Goal: Task Accomplishment & Management: Manage account settings

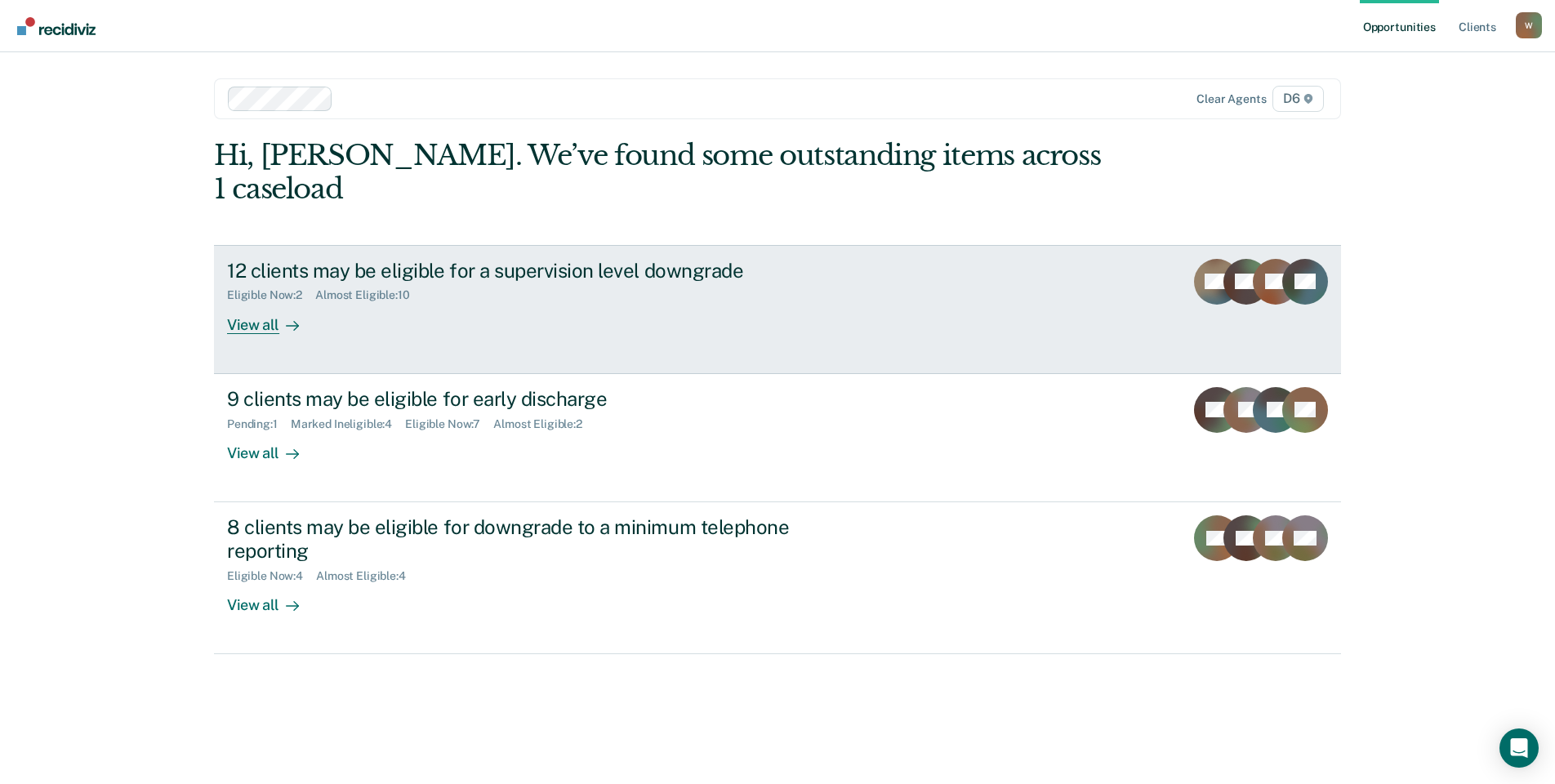
click at [265, 302] on div "View all" at bounding box center [272, 317] width 92 height 32
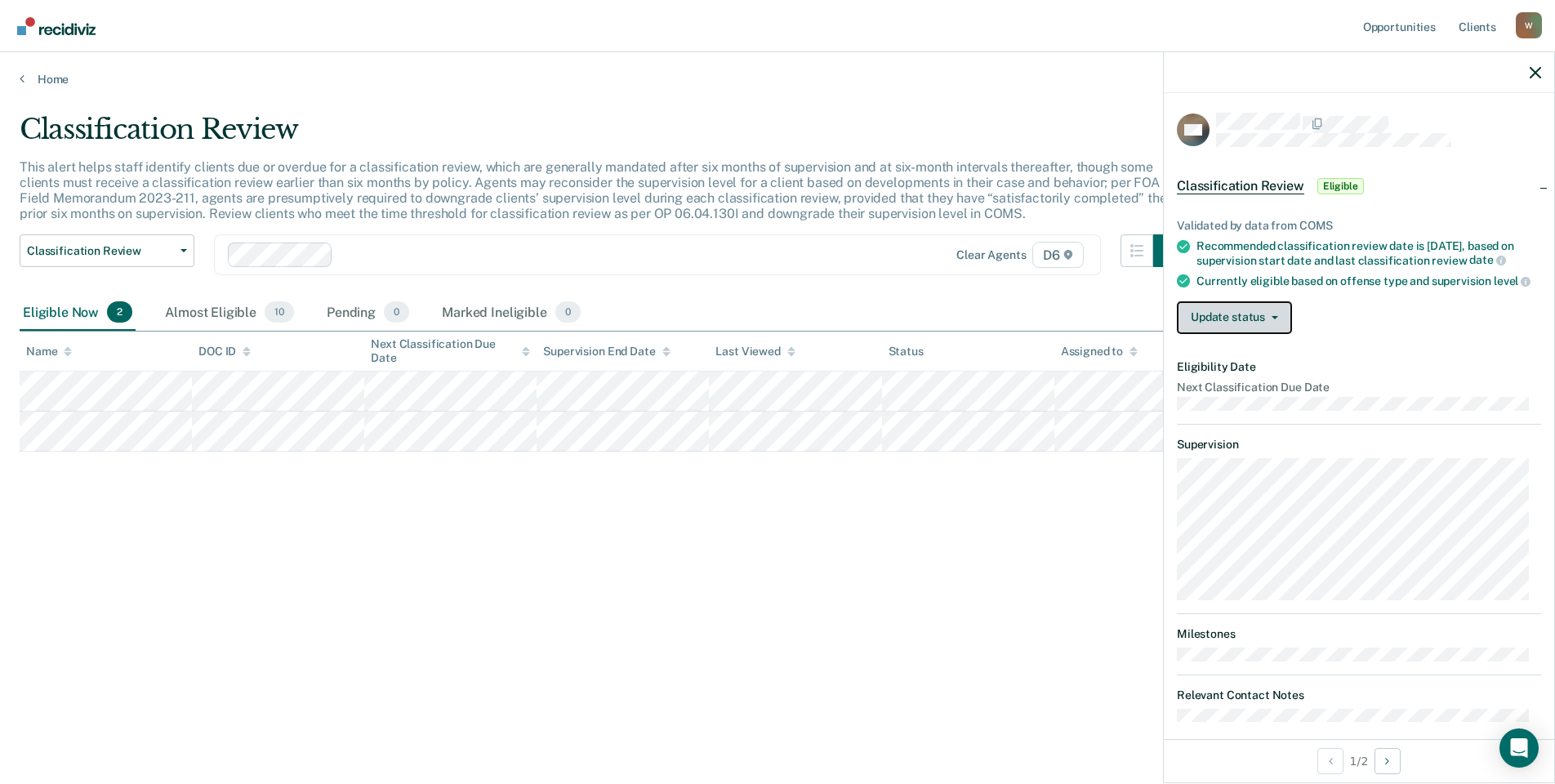
click at [1243, 325] on button "Update status" at bounding box center [1234, 317] width 115 height 32
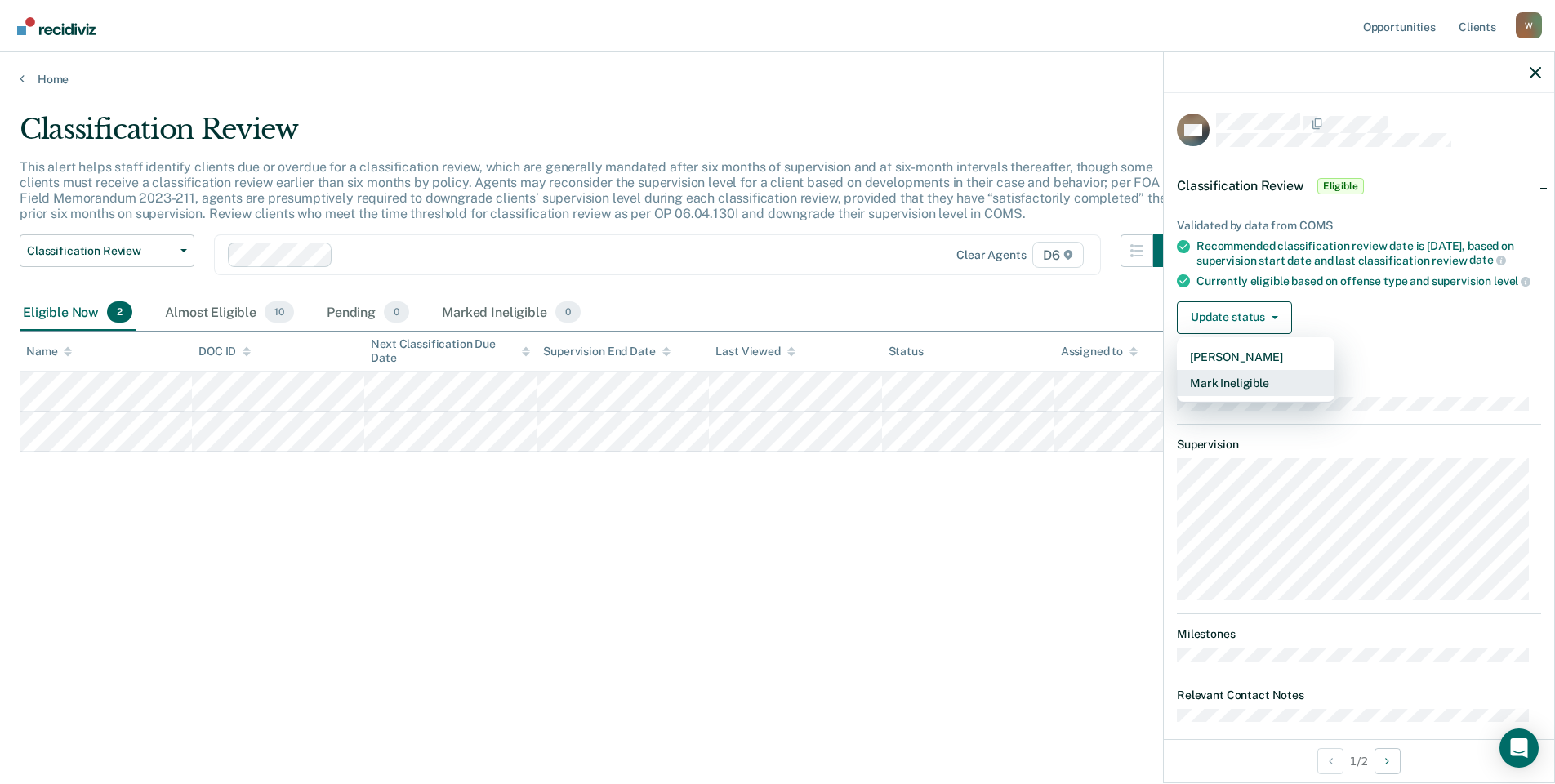
click at [1237, 394] on button "Mark Ineligible" at bounding box center [1255, 383] width 158 height 26
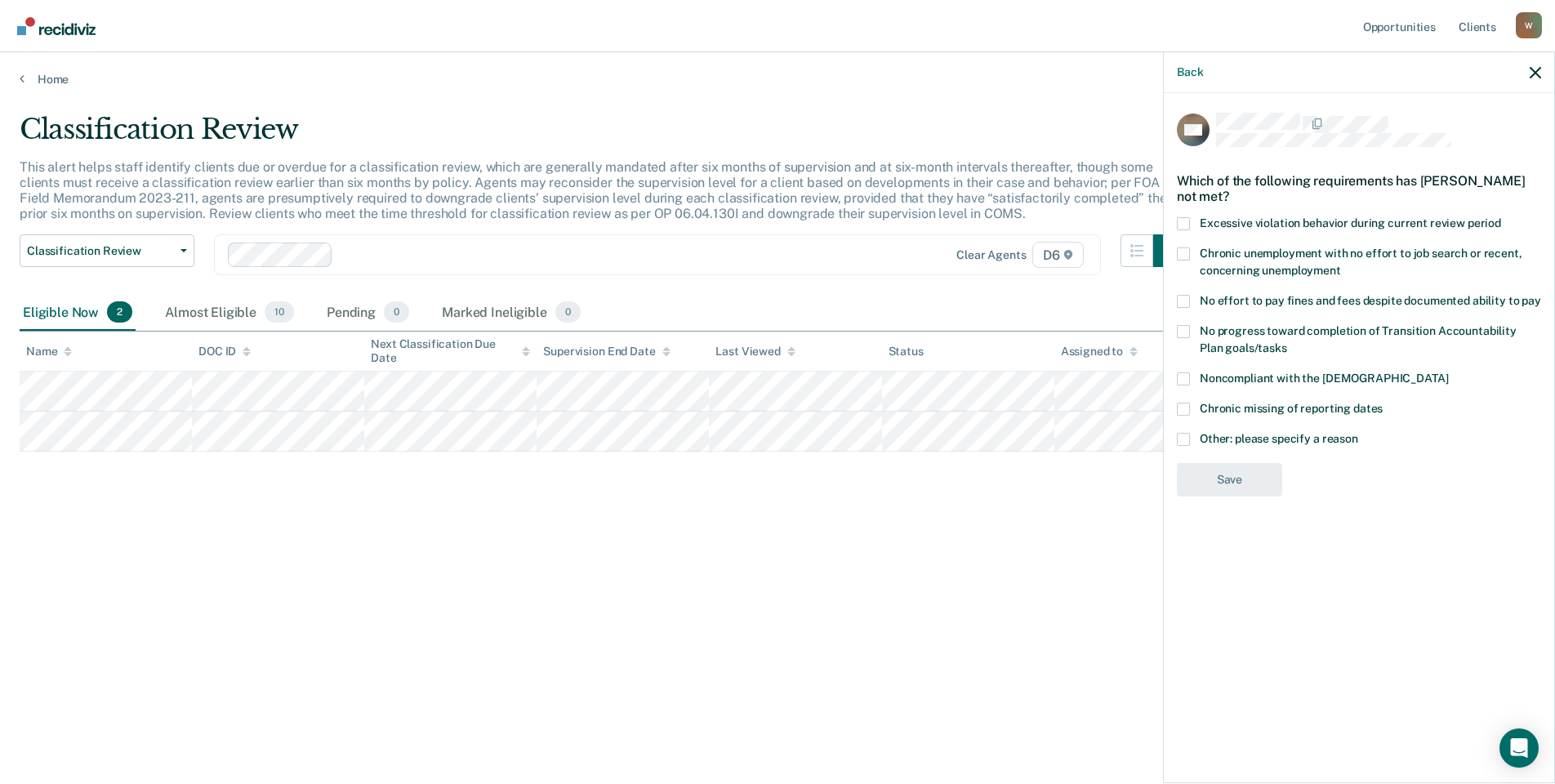
click at [1187, 439] on span at bounding box center [1183, 439] width 13 height 13
click at [1358, 433] on input "Other: please specify a reason" at bounding box center [1358, 433] width 0 height 0
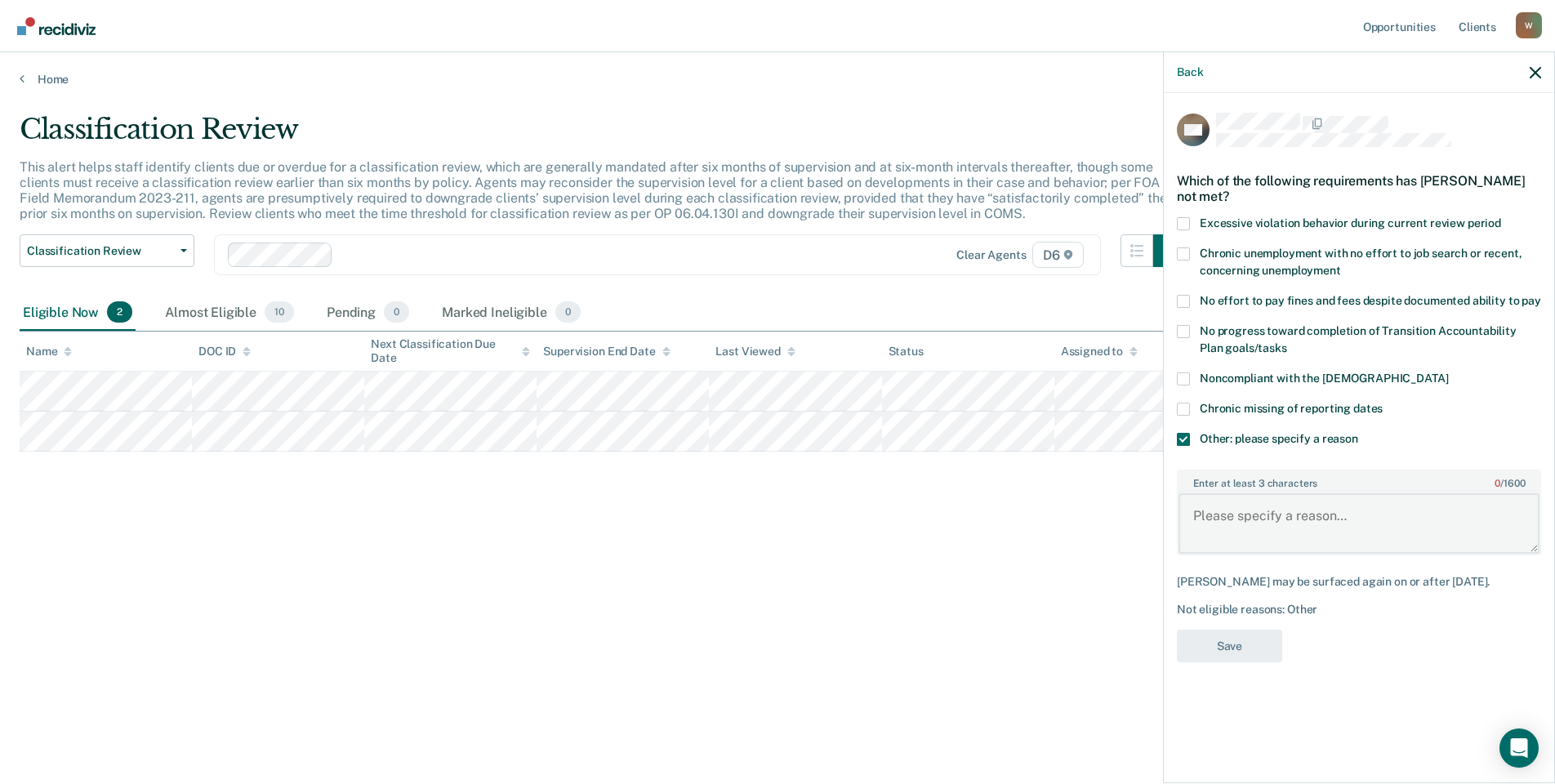
click at [1214, 508] on textarea "Enter at least 3 characters 0 / 1600" at bounding box center [1359, 523] width 361 height 60
type textarea "NEW CASE and he was just sentenced to probation and assigned to Agent [PERSON_N…"
click at [1235, 643] on button "Save" at bounding box center [1229, 646] width 106 height 33
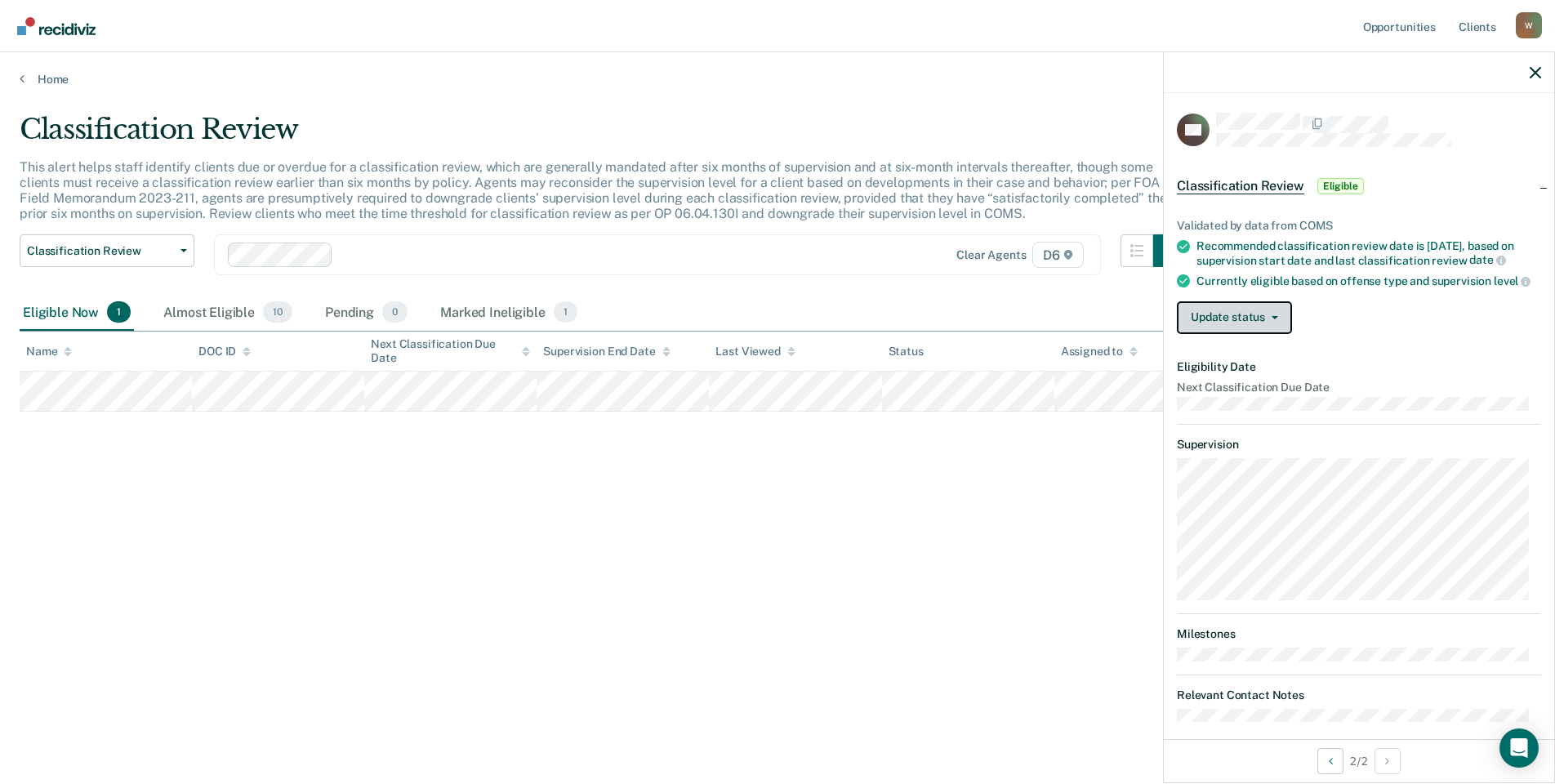
click at [1236, 322] on button "Update status" at bounding box center [1234, 317] width 115 height 32
click at [1233, 413] on article "CH Classification Review Eligible Validated by data from COMS Recommended class…" at bounding box center [1359, 417] width 365 height 610
click at [1227, 333] on button "Update status" at bounding box center [1234, 317] width 115 height 32
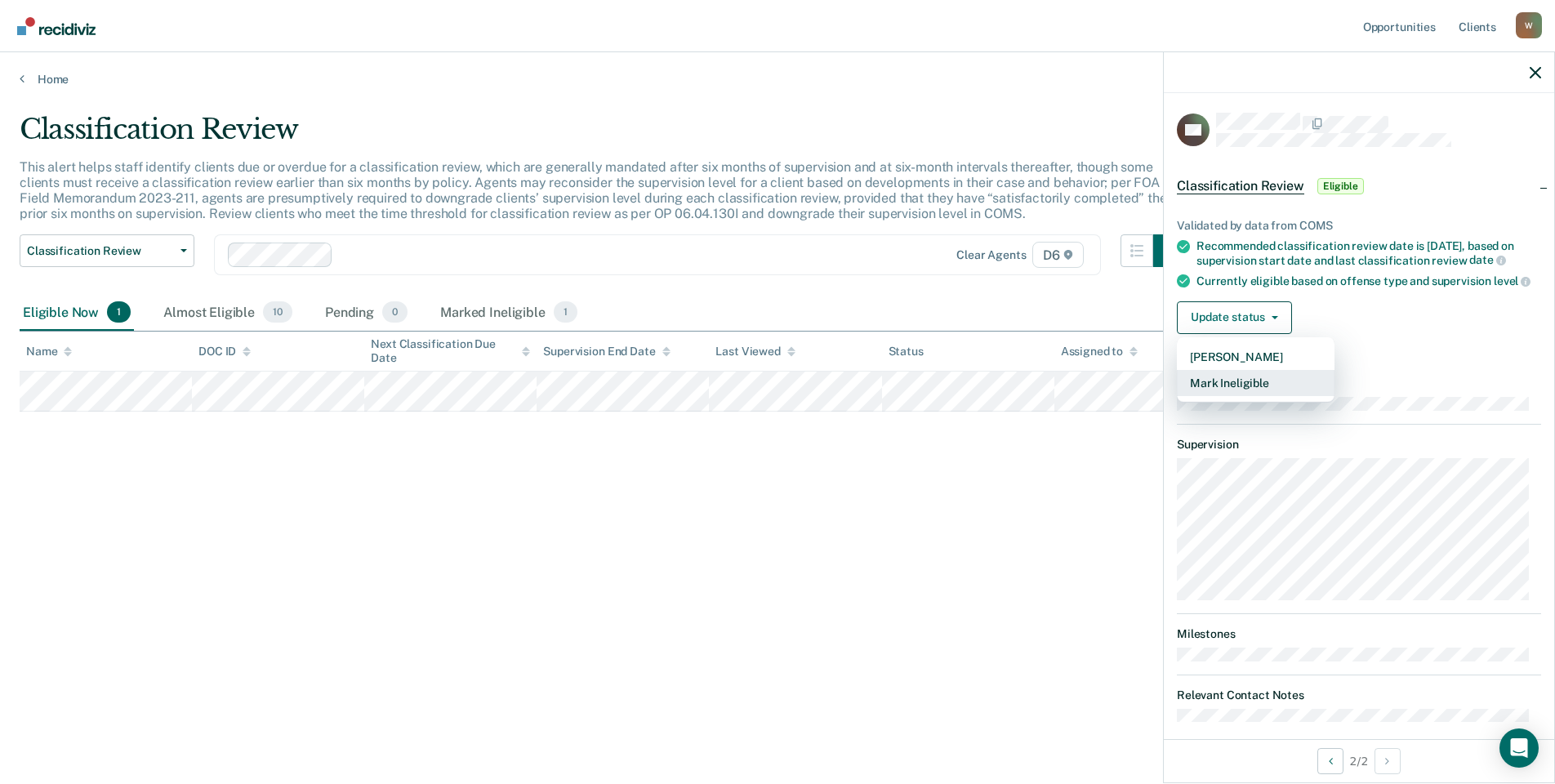
click at [1238, 392] on button "Mark Ineligible" at bounding box center [1255, 383] width 158 height 26
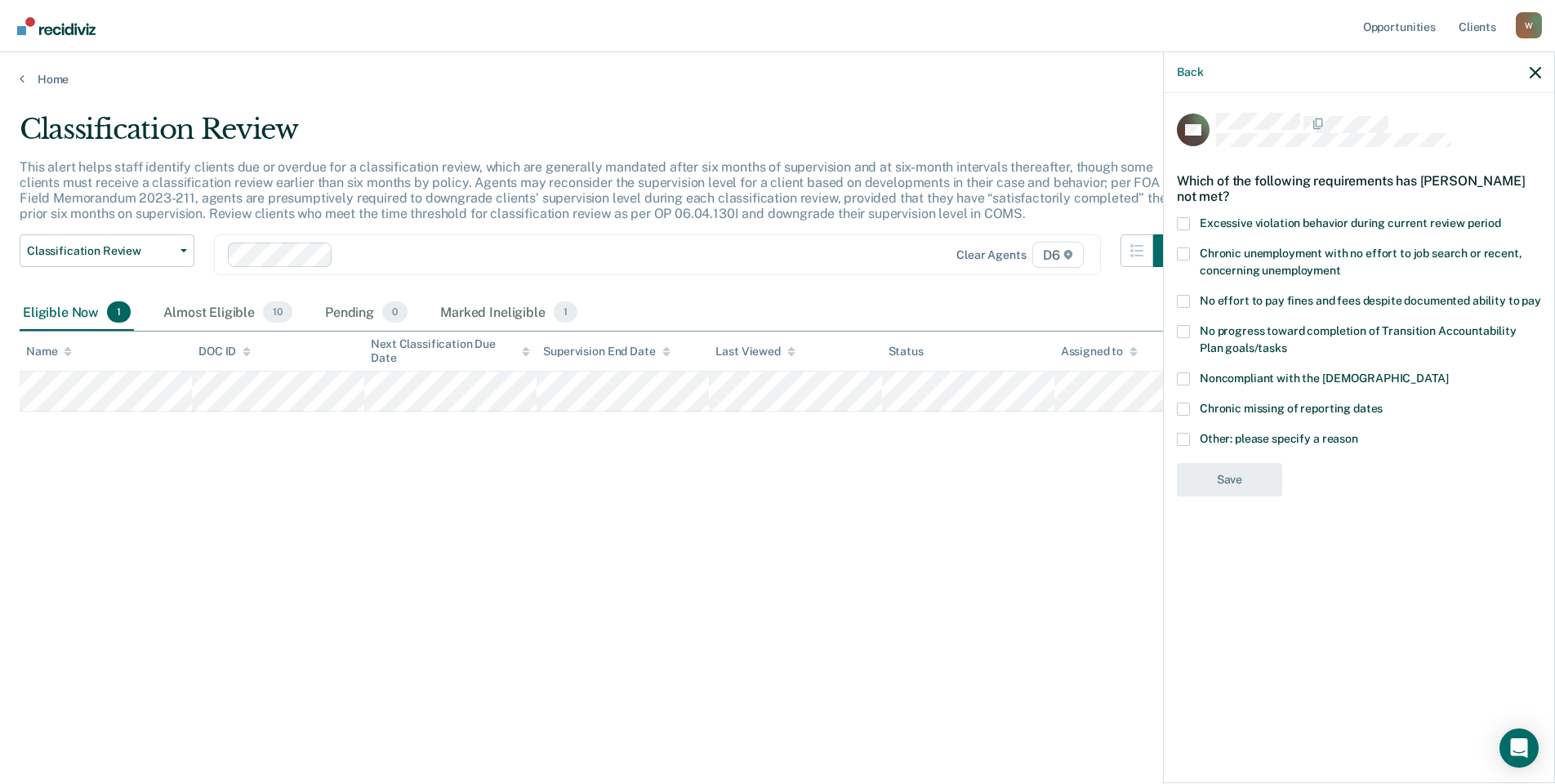
click at [1184, 440] on span at bounding box center [1183, 439] width 13 height 13
click at [1358, 433] on input "Other: please specify a reason" at bounding box center [1358, 433] width 0 height 0
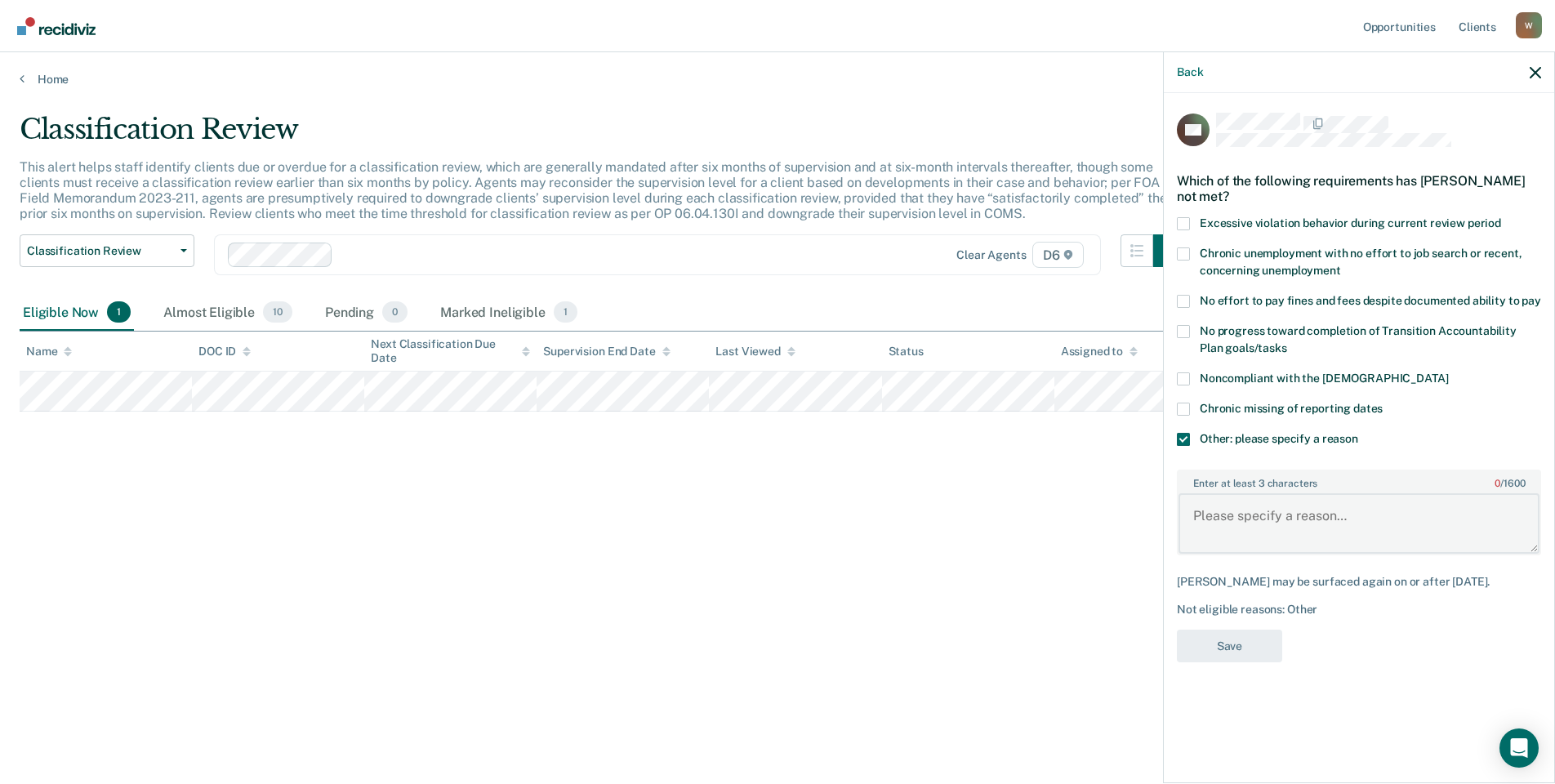
click at [1225, 512] on textarea "Enter at least 3 characters 0 / 1600" at bounding box center [1359, 523] width 361 height 60
type textarea "pending"
click at [1230, 639] on button "Save" at bounding box center [1229, 646] width 106 height 33
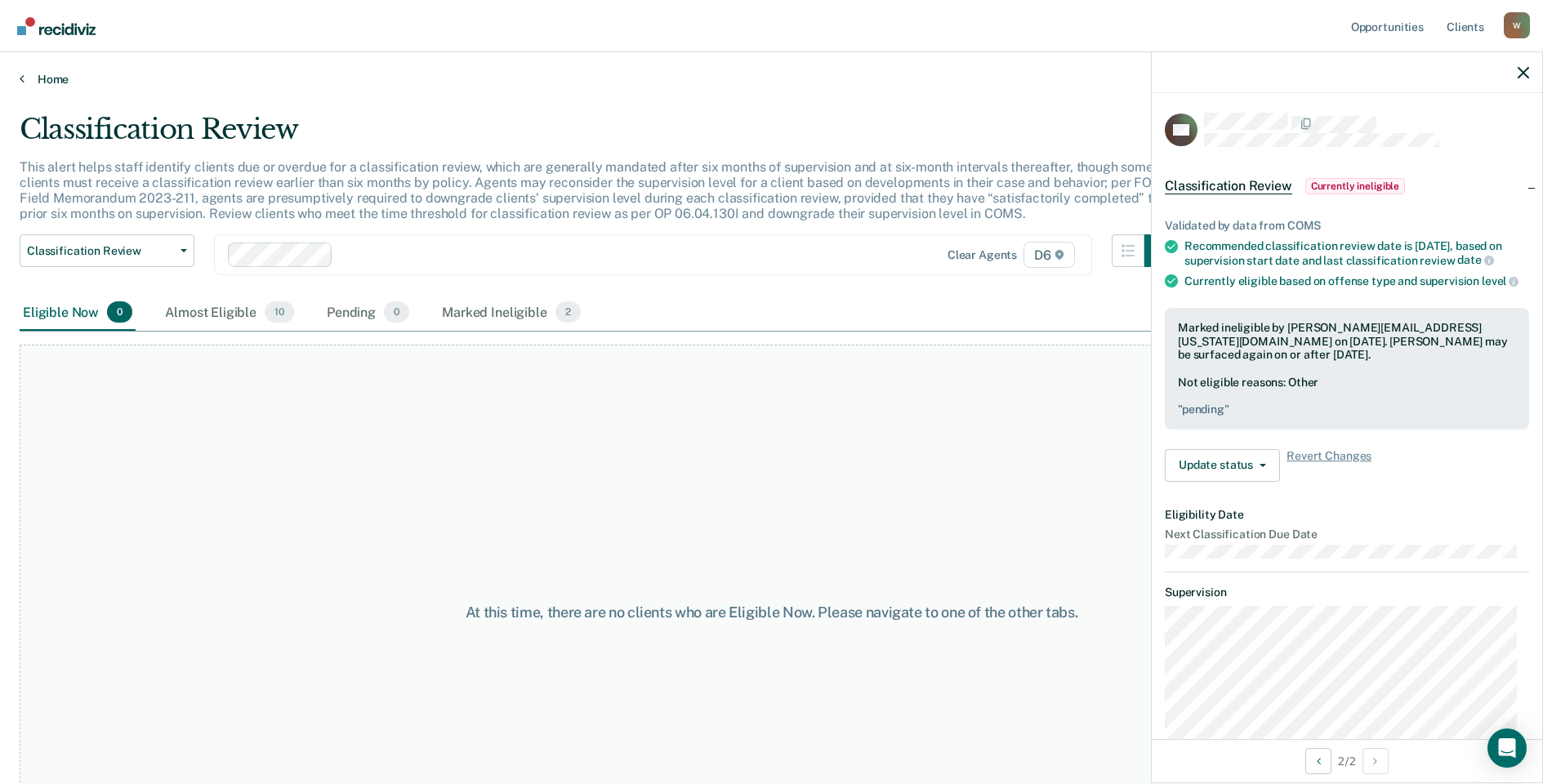
click at [26, 78] on link "Home" at bounding box center [771, 78] width 1504 height 15
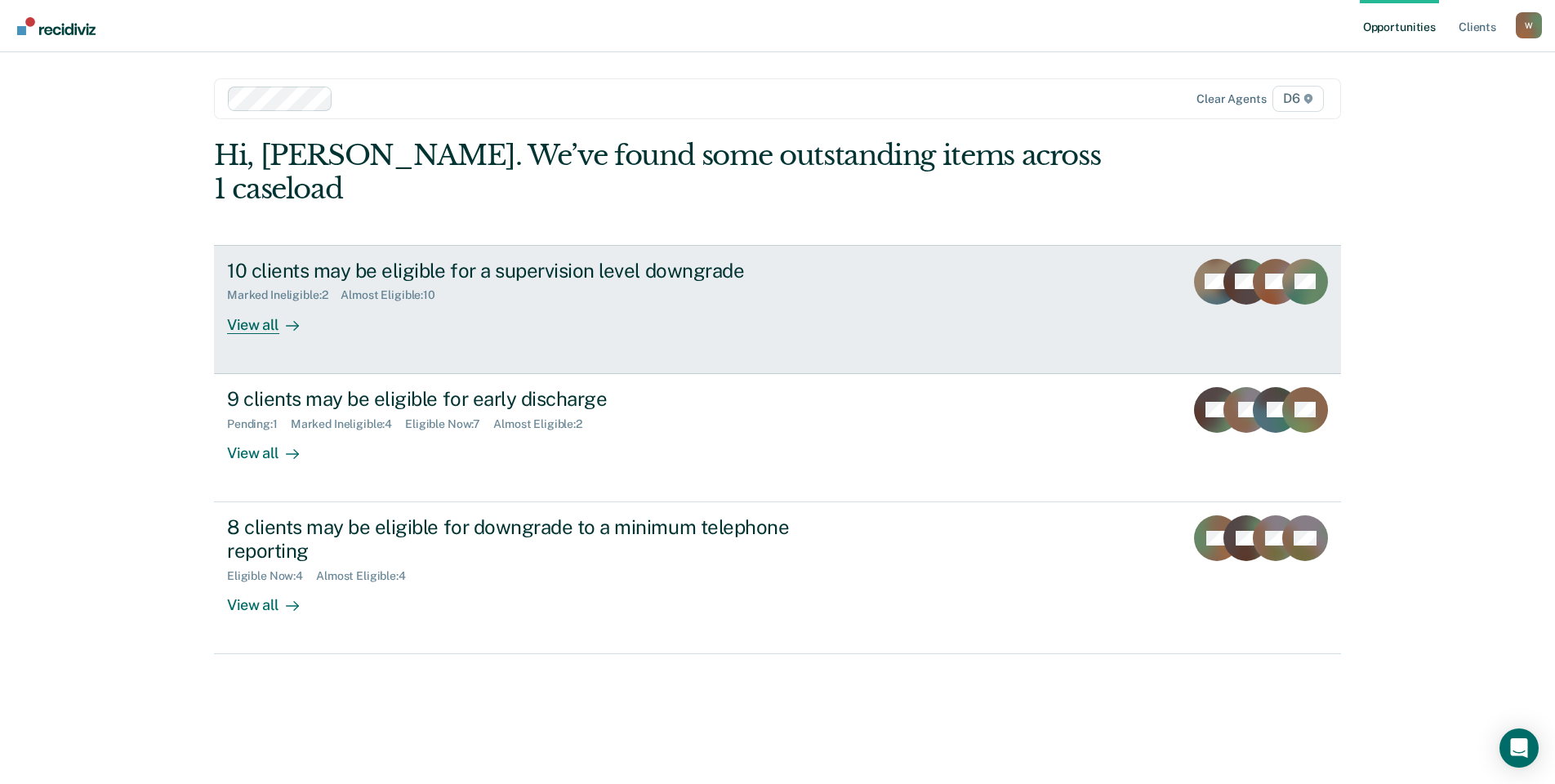
click at [263, 302] on div "View all" at bounding box center [272, 317] width 92 height 32
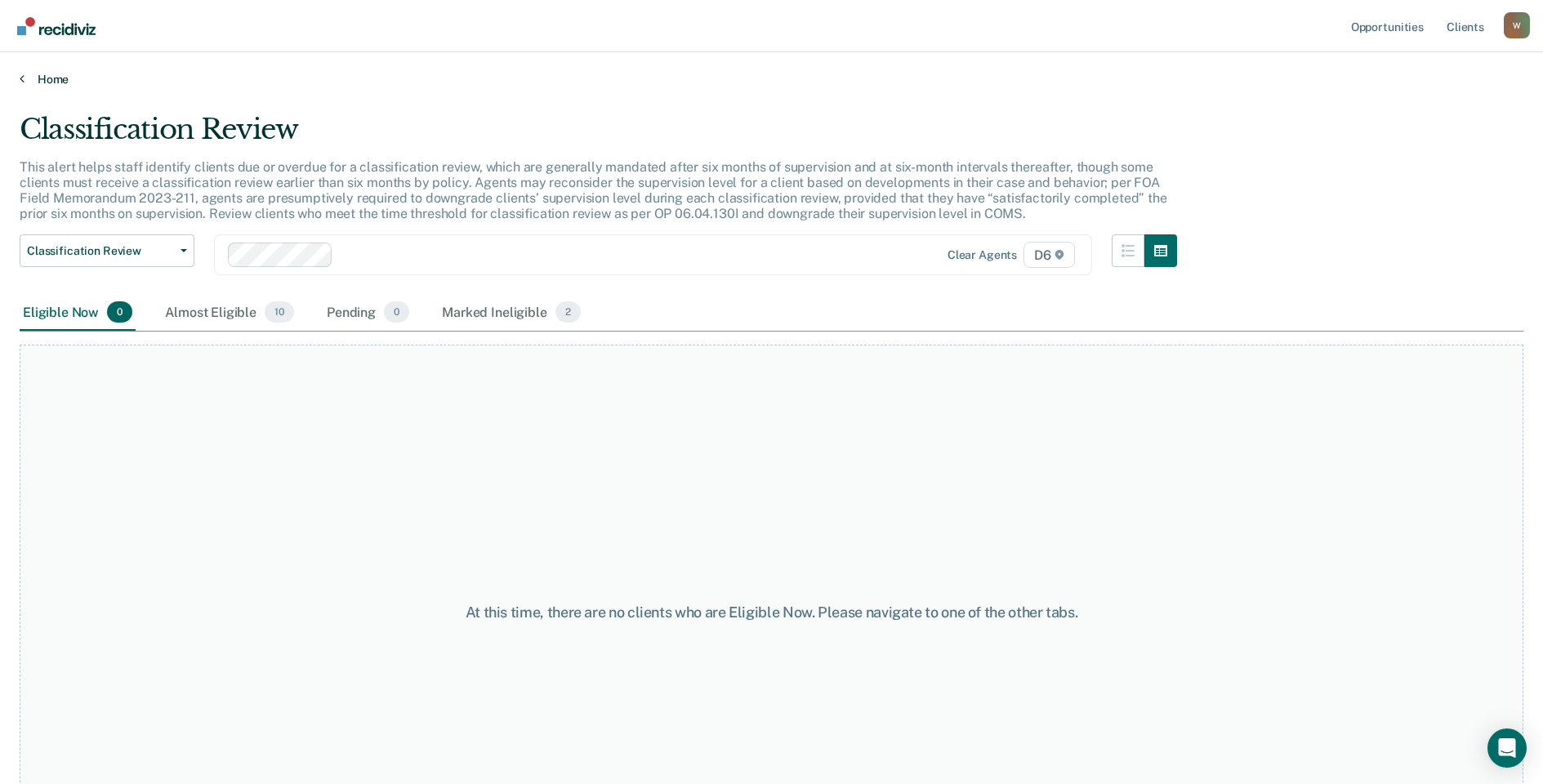
click at [31, 74] on link "Home" at bounding box center [771, 78] width 1504 height 15
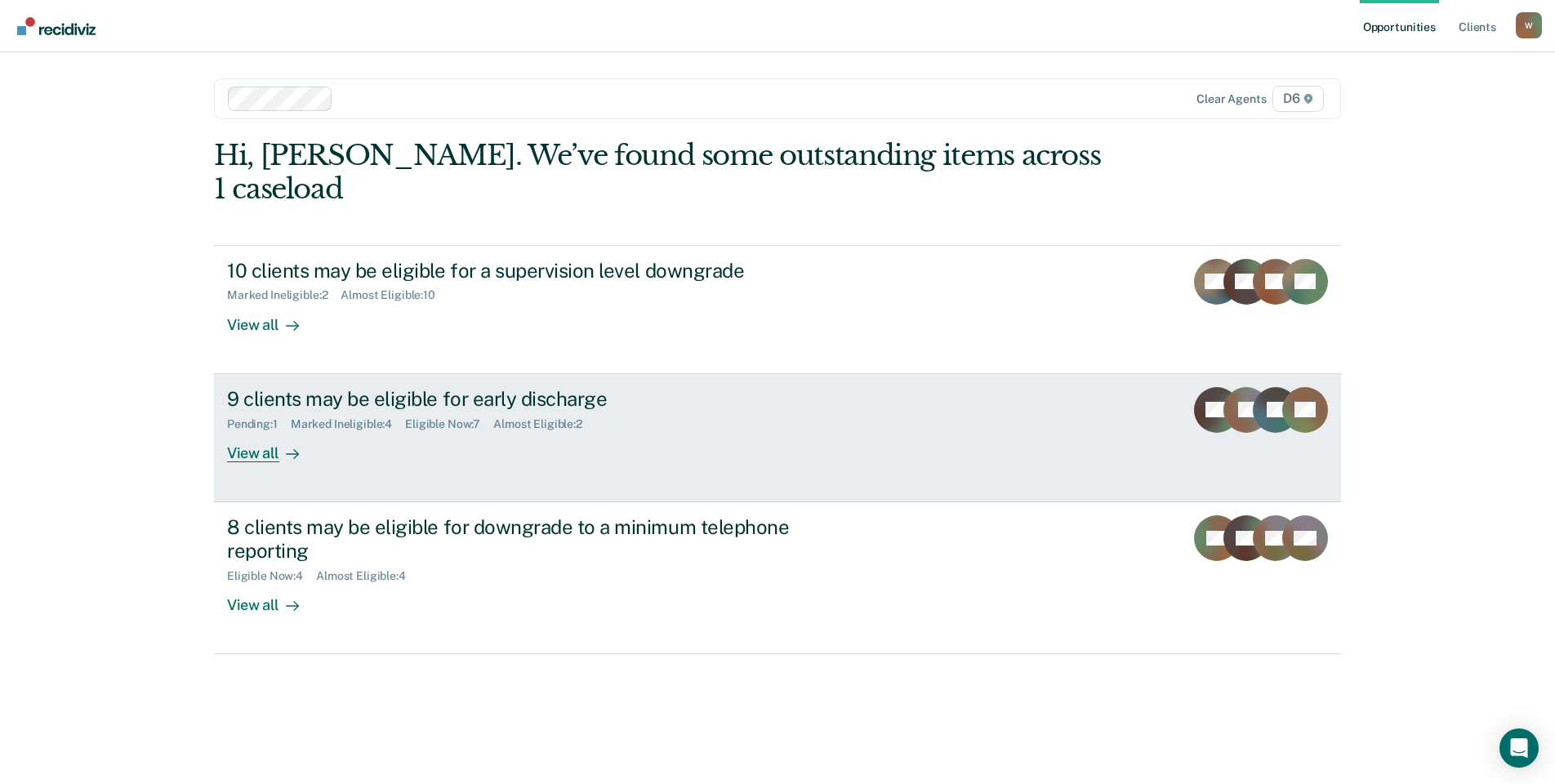
click at [258, 430] on div "View all" at bounding box center [272, 446] width 92 height 32
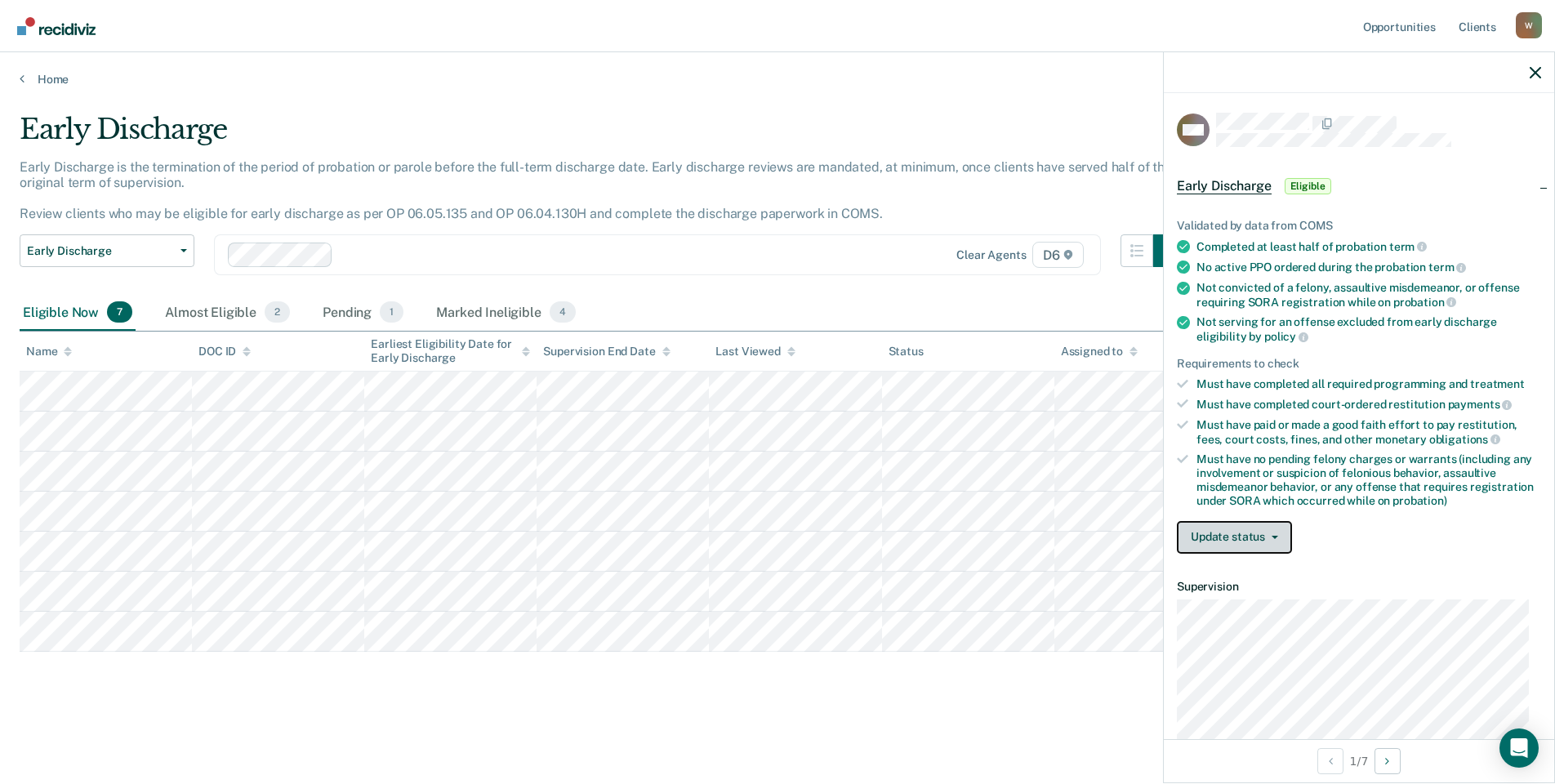
click at [1241, 538] on button "Update status" at bounding box center [1234, 536] width 115 height 32
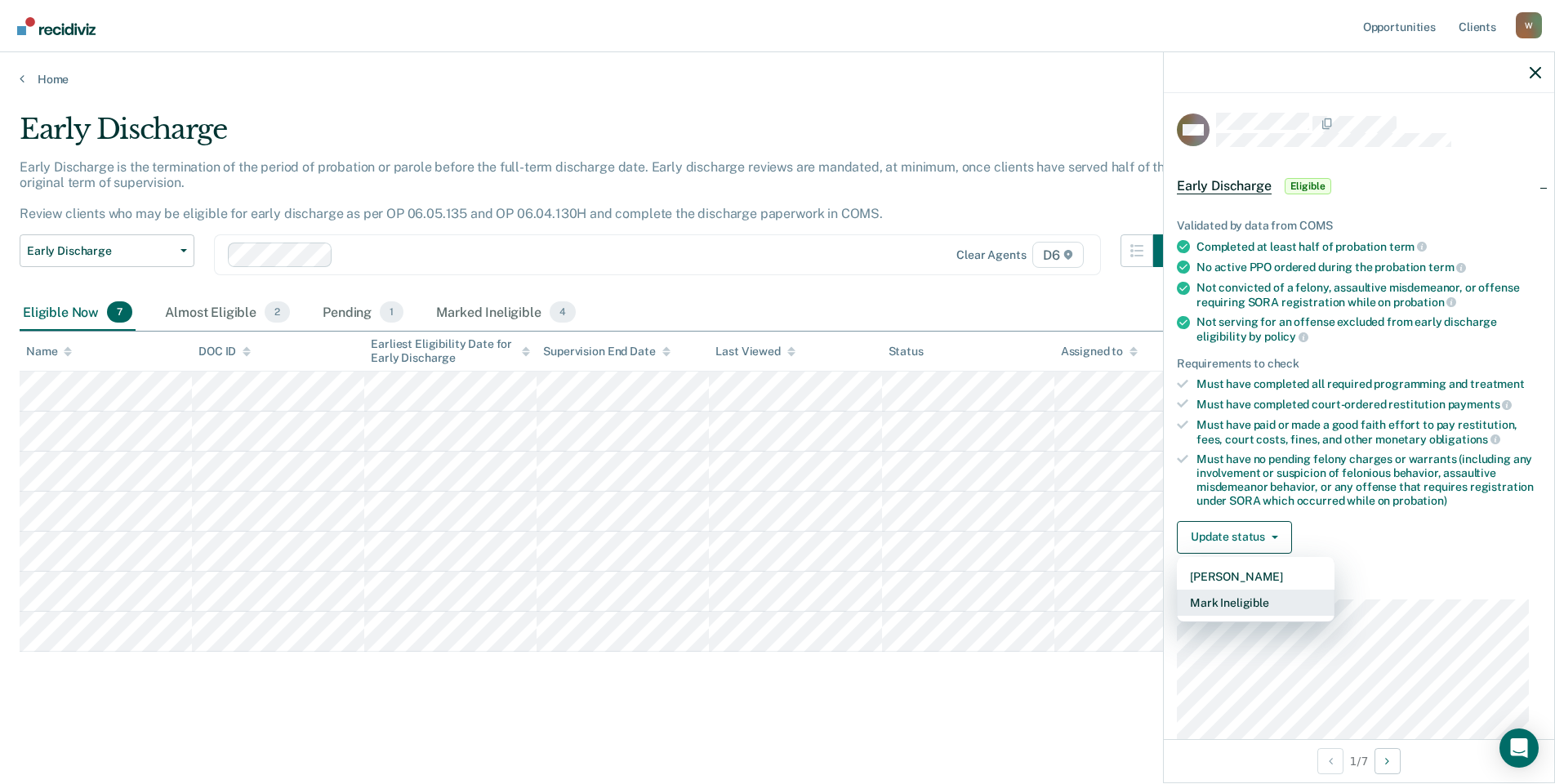
click at [1225, 600] on button "Mark Ineligible" at bounding box center [1255, 603] width 158 height 26
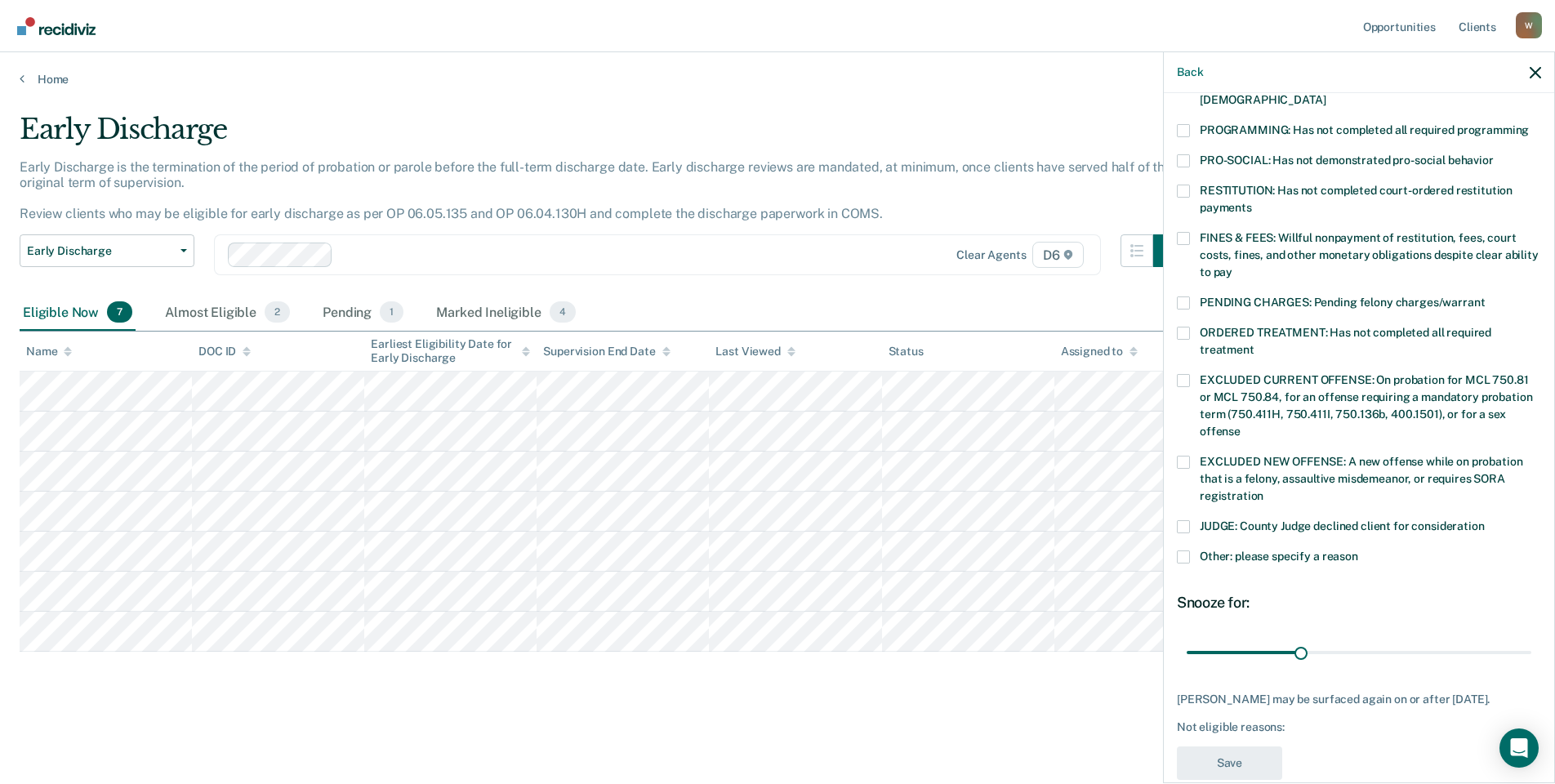
click at [1186, 558] on div "WW Which of the following requirements has [PERSON_NAME] not met? [MEDICAL_DATA…" at bounding box center [1359, 277] width 365 height 1024
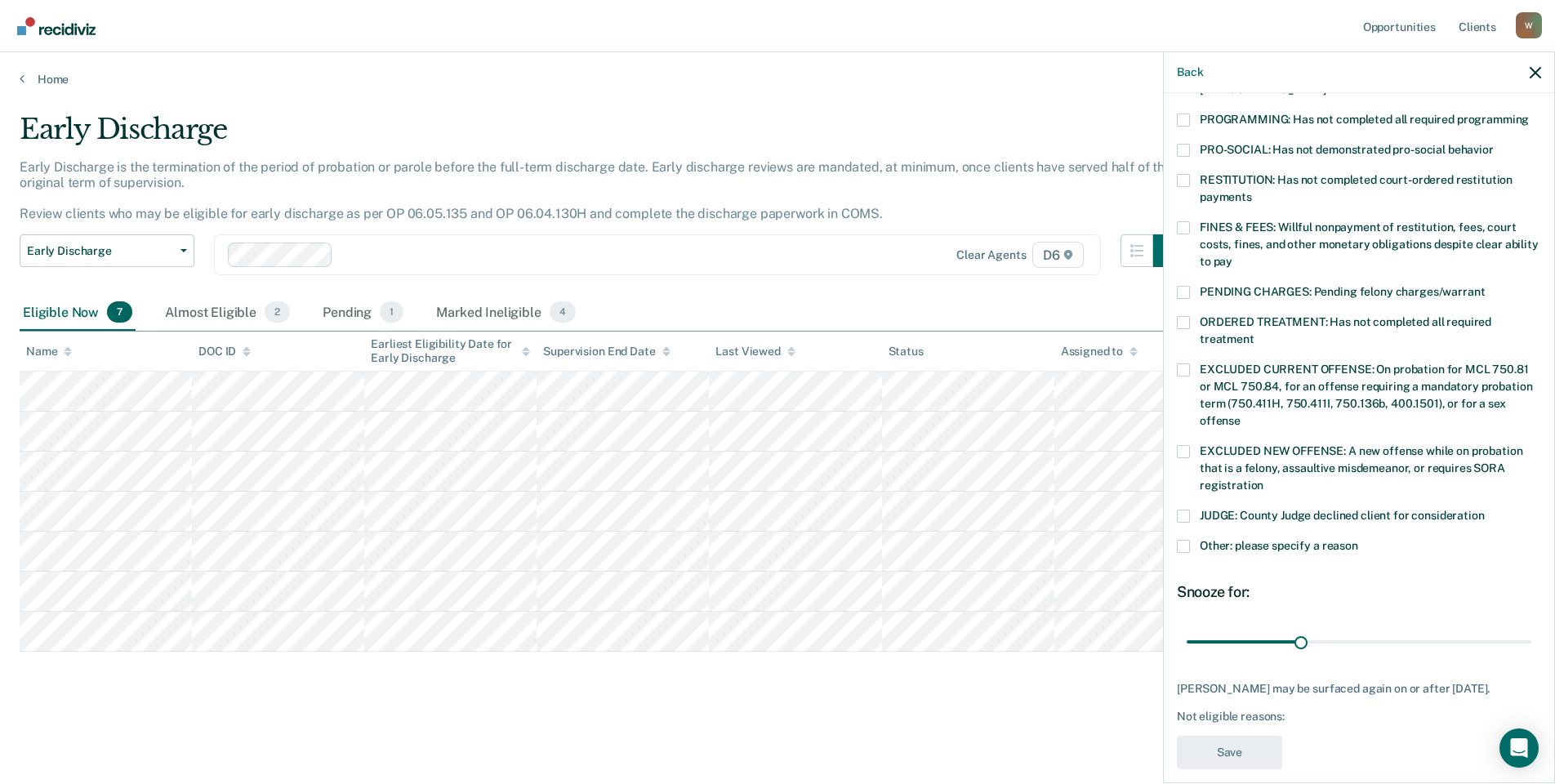
click at [1183, 540] on span at bounding box center [1183, 546] width 13 height 13
click at [1358, 540] on input "Other: please specify a reason" at bounding box center [1358, 540] width 0 height 0
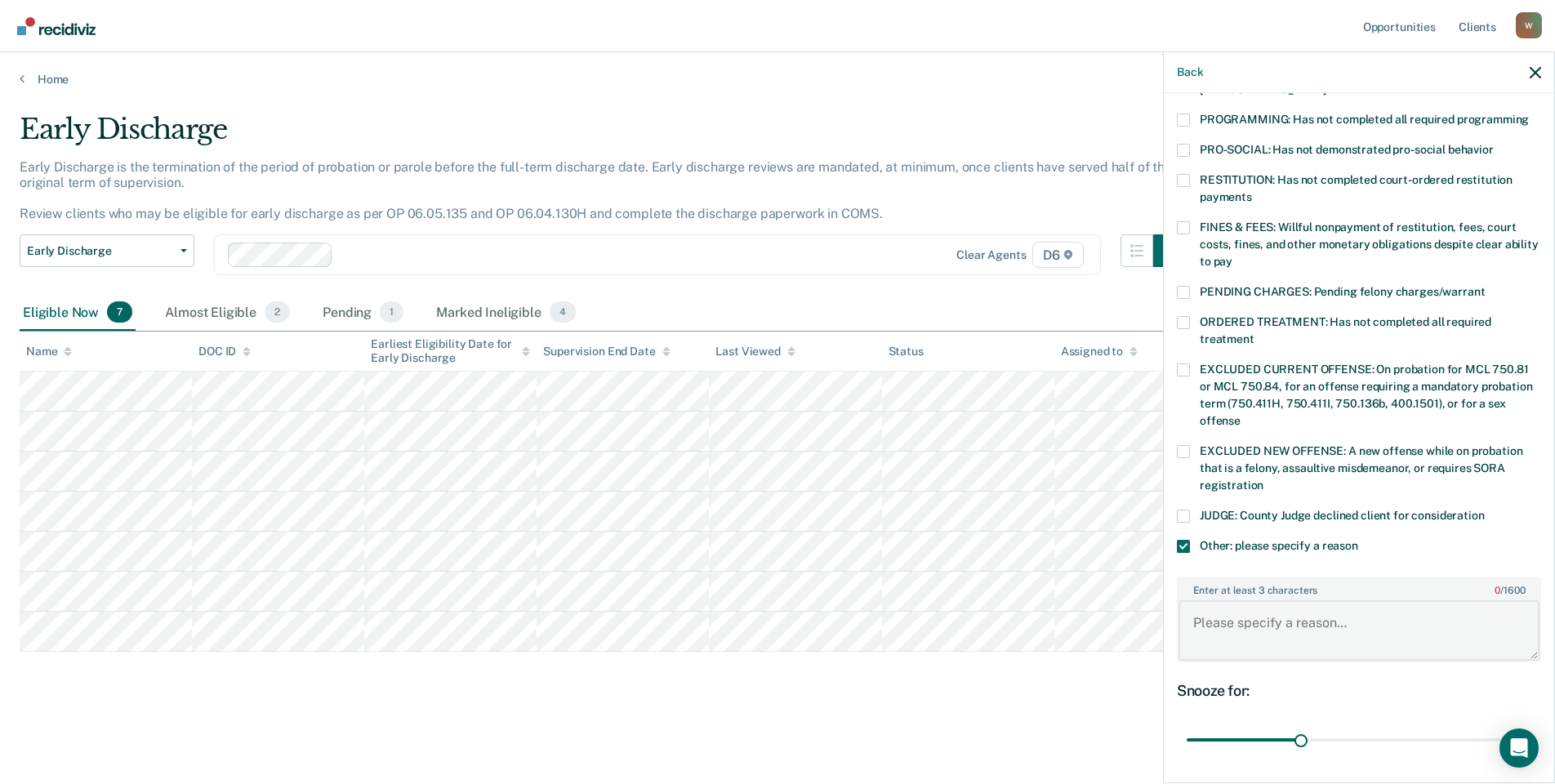
click at [1211, 600] on textarea "Enter at least 3 characters 0 / 1600" at bounding box center [1359, 630] width 361 height 60
type textarea "charges prohibit early discharge NOT ELIGIBLE"
drag, startPoint x: 1293, startPoint y: 720, endPoint x: 1532, endPoint y: 739, distance: 239.8
type input "90"
click at [1531, 739] on input "range" at bounding box center [1359, 740] width 344 height 29
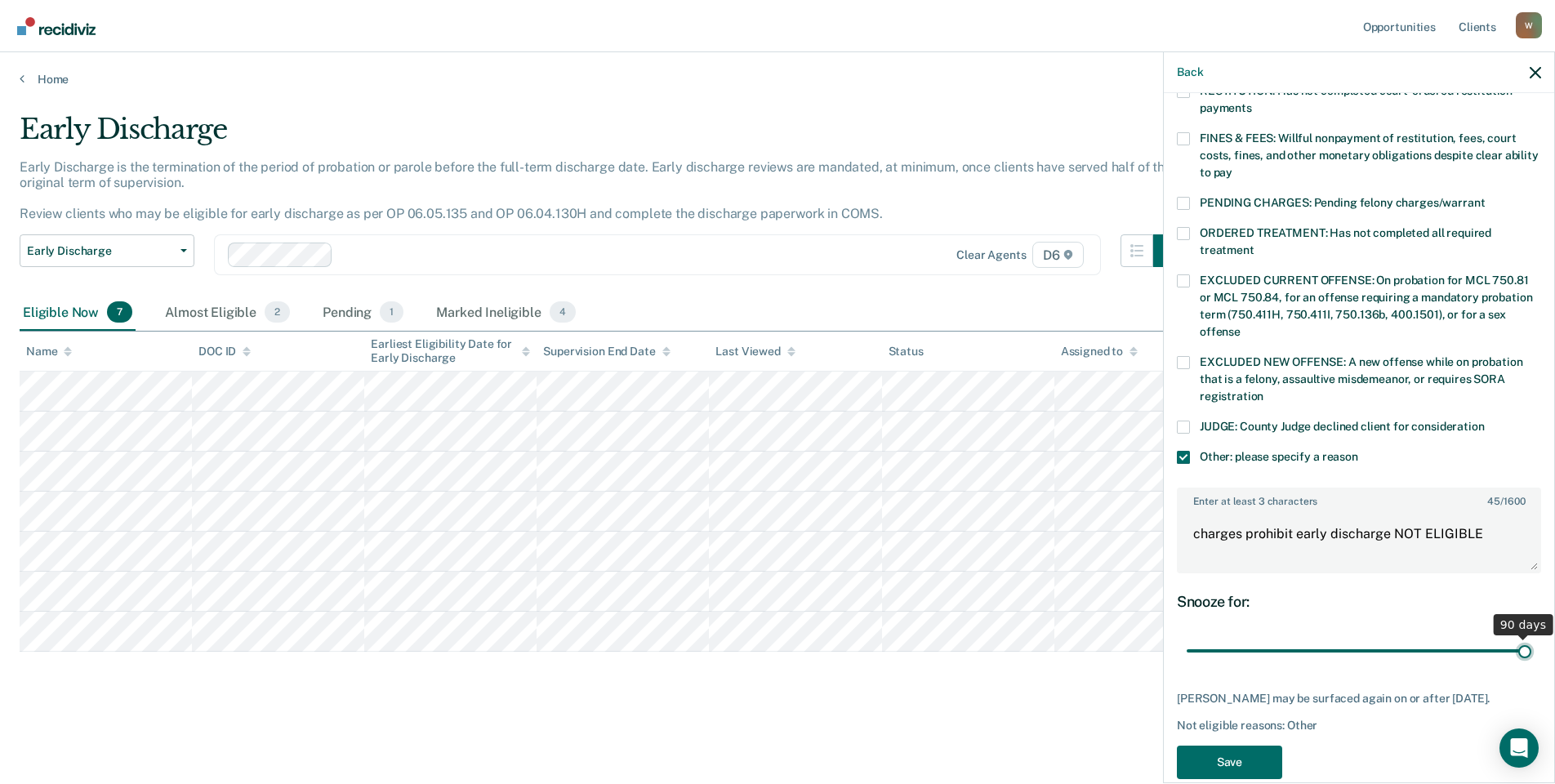
scroll to position [470, 0]
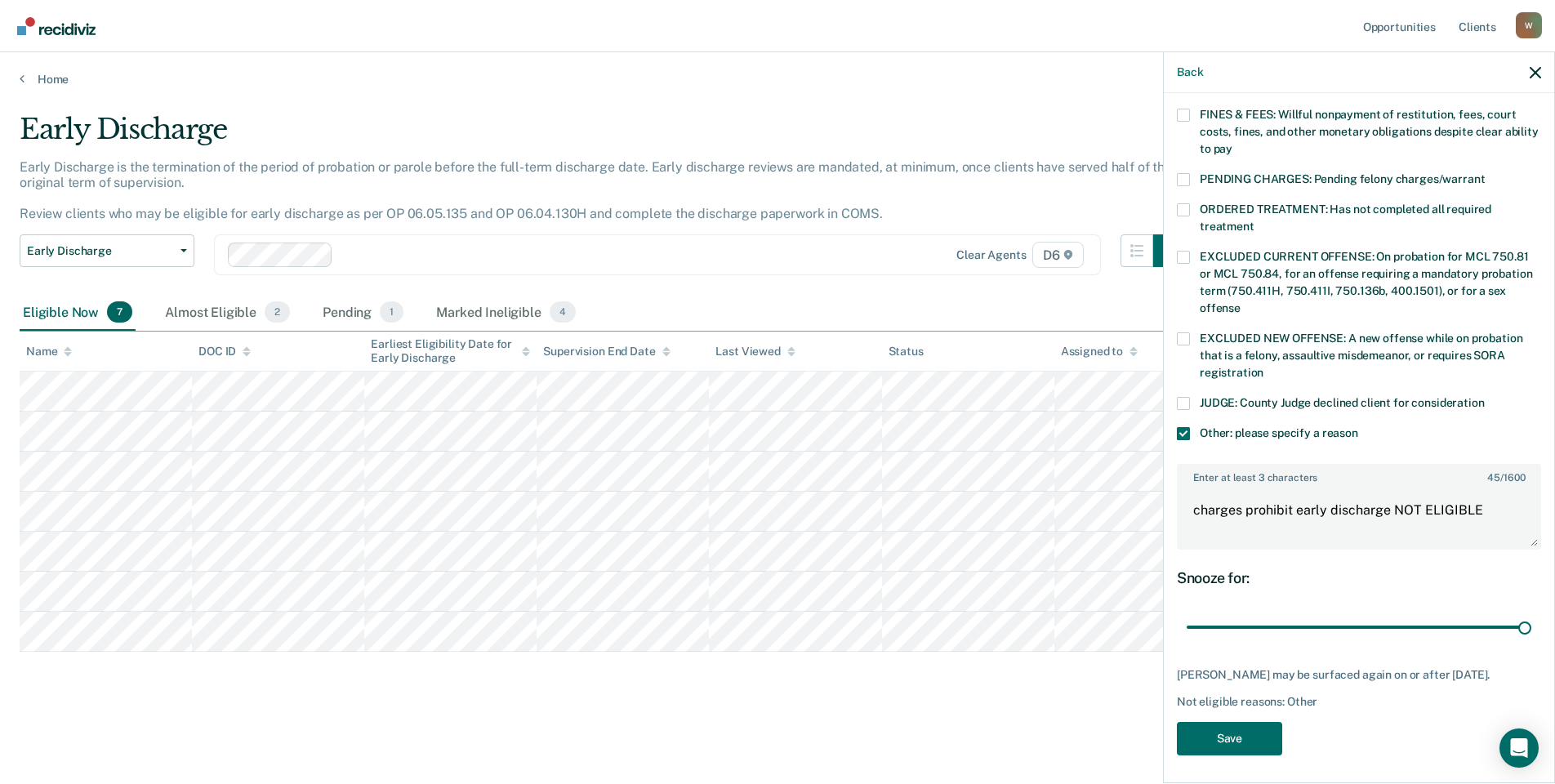
click at [1180, 250] on span at bounding box center [1183, 256] width 13 height 13
click at [1240, 302] on input "EXCLUDED CURRENT OFFENSE: On probation for MCL 750.81 or MCL 750.84, for an off…" at bounding box center [1240, 302] width 0 height 0
click at [1184, 427] on span at bounding box center [1183, 433] width 13 height 13
click at [1358, 427] on input "Other: please specify a reason" at bounding box center [1358, 427] width 0 height 0
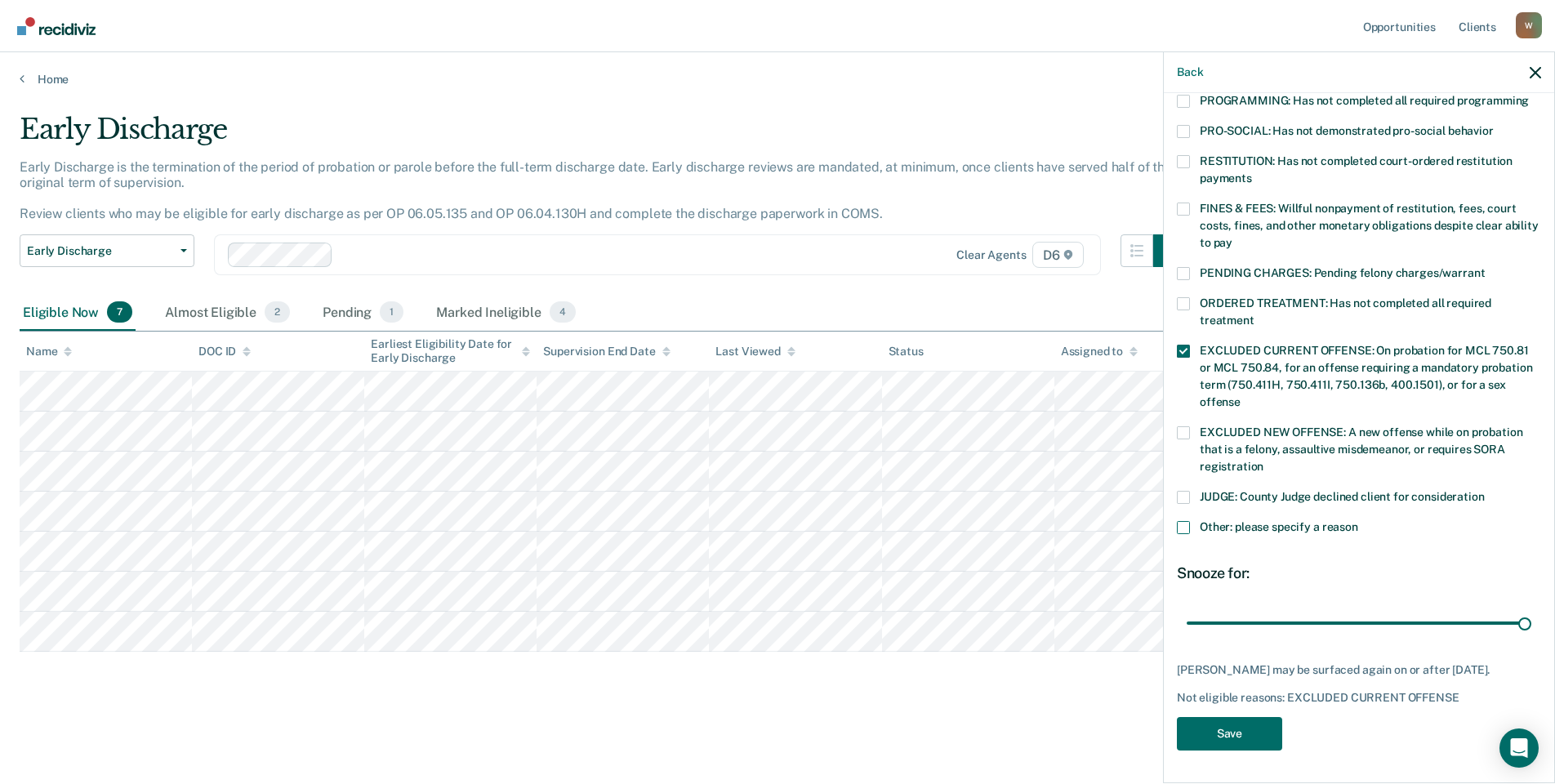
scroll to position [372, 0]
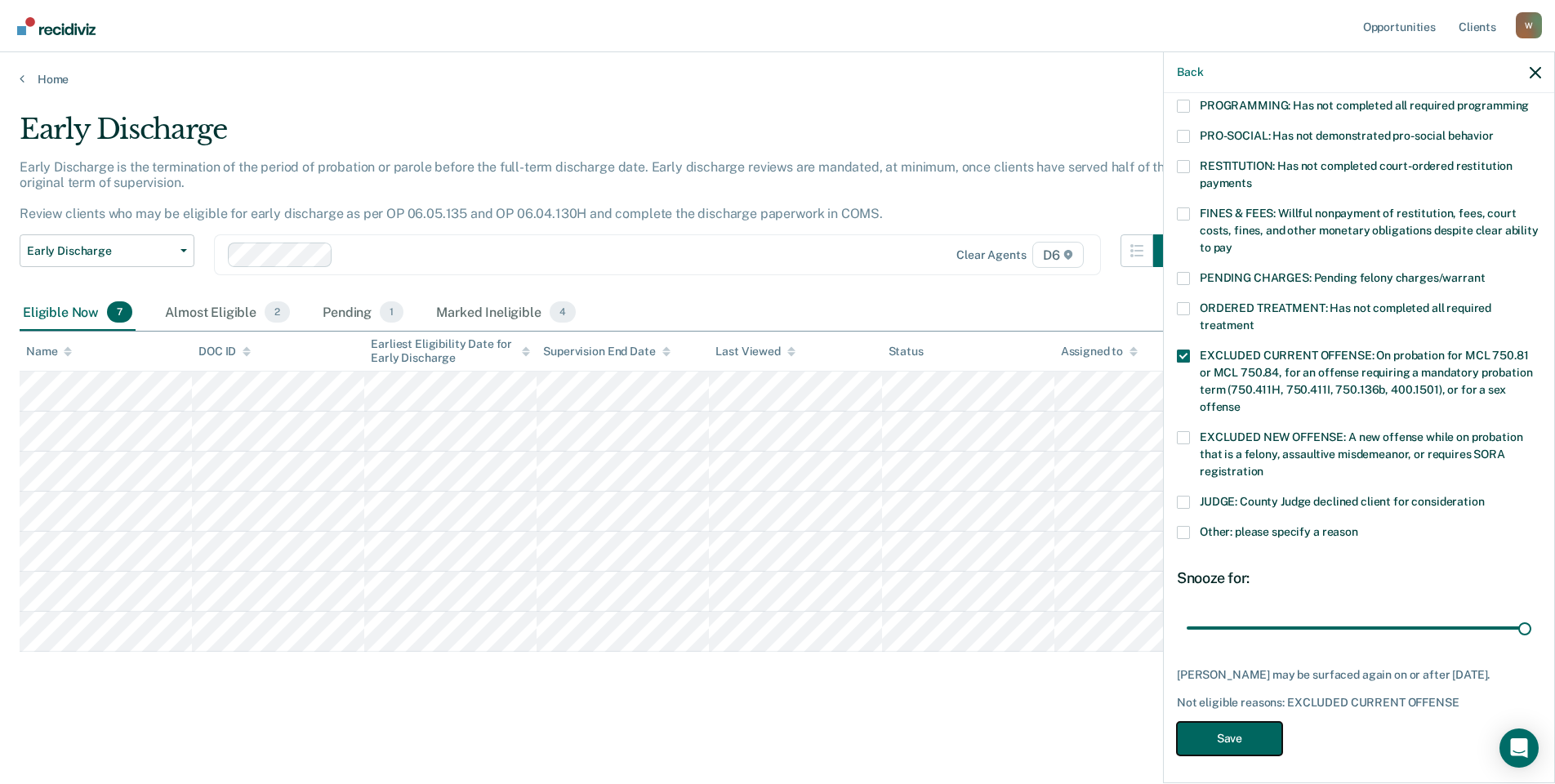
click at [1247, 729] on button "Save" at bounding box center [1229, 739] width 106 height 33
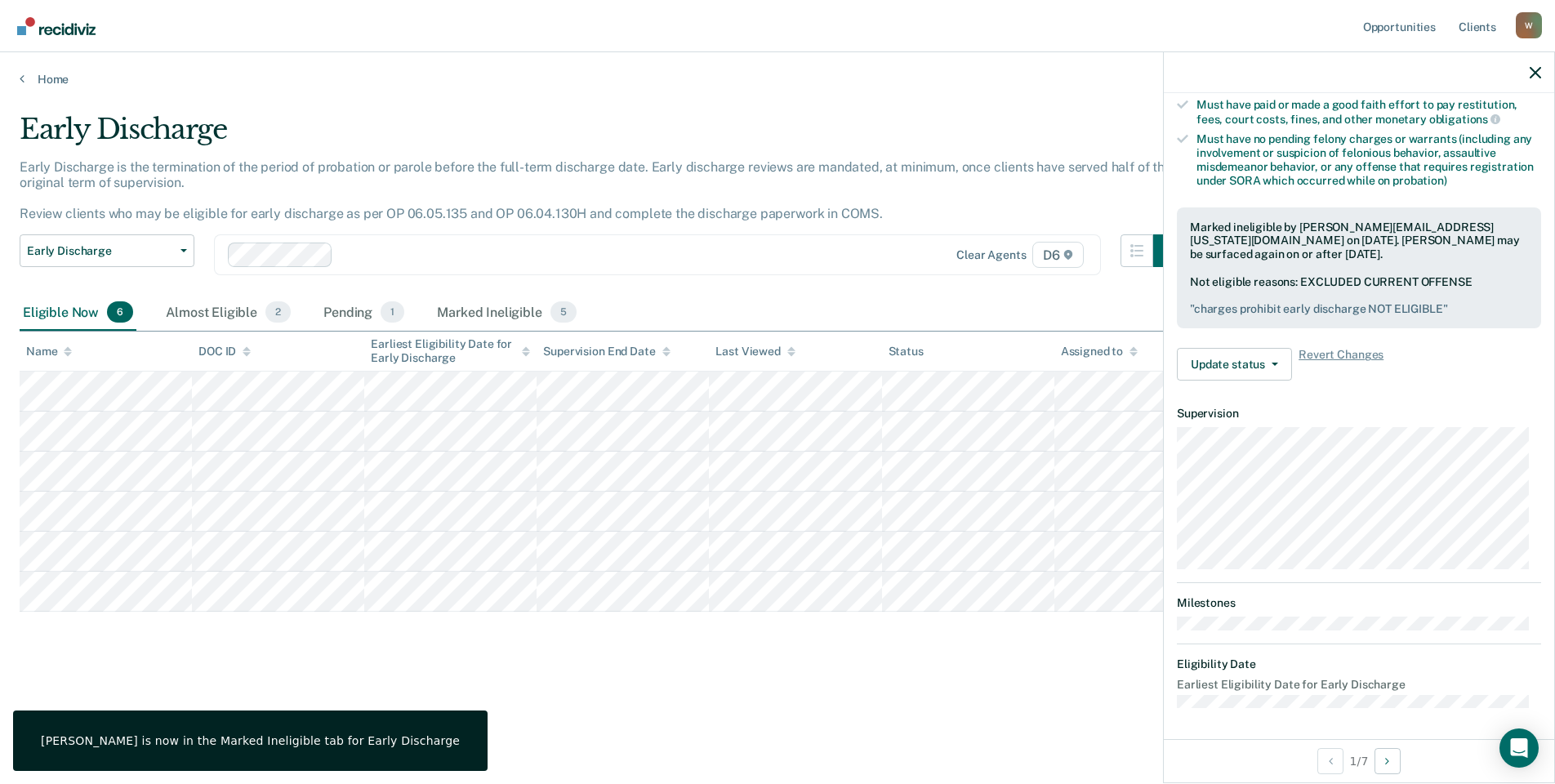
scroll to position [174, 0]
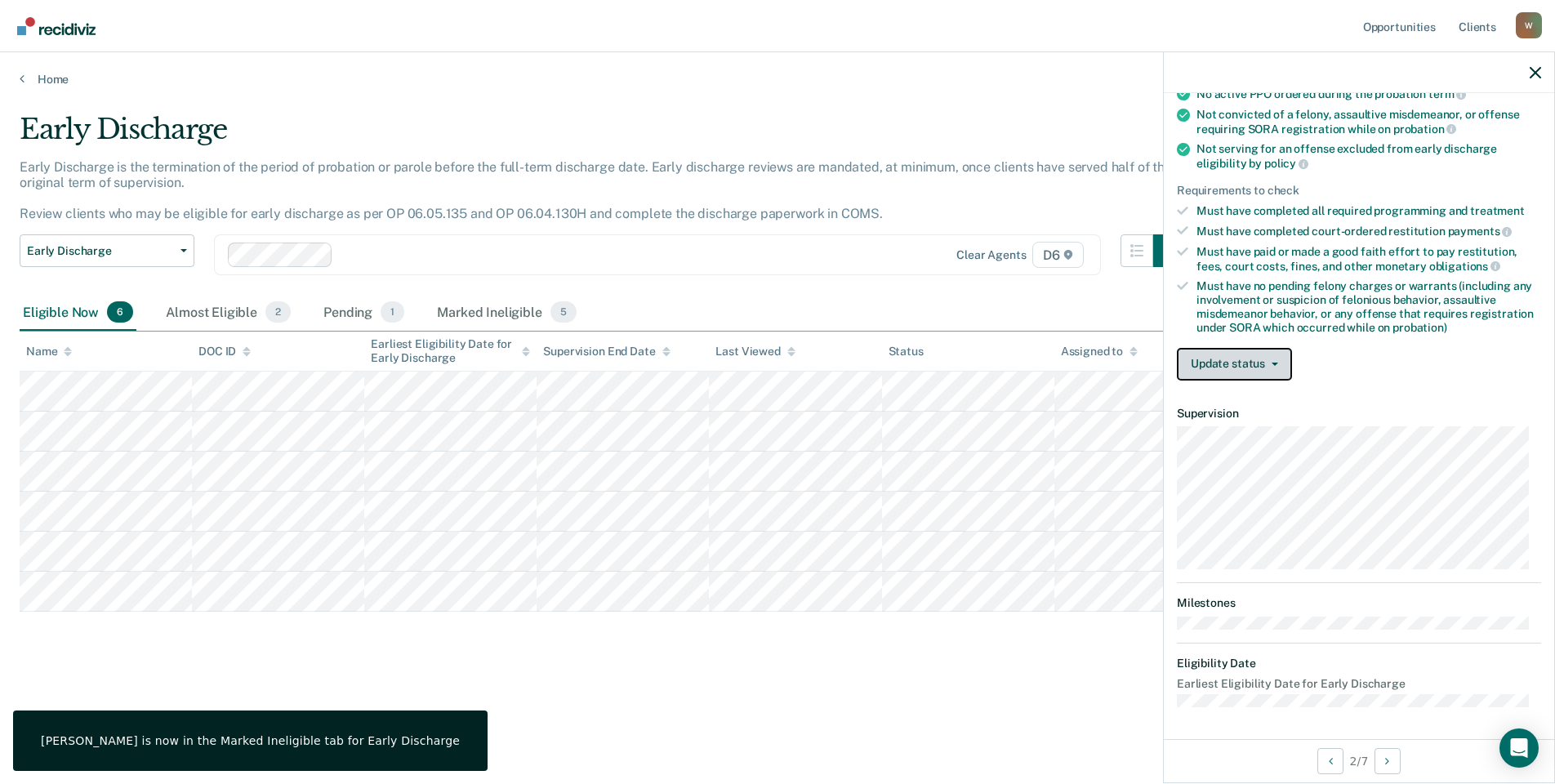
click at [1216, 366] on button "Update status" at bounding box center [1234, 364] width 115 height 32
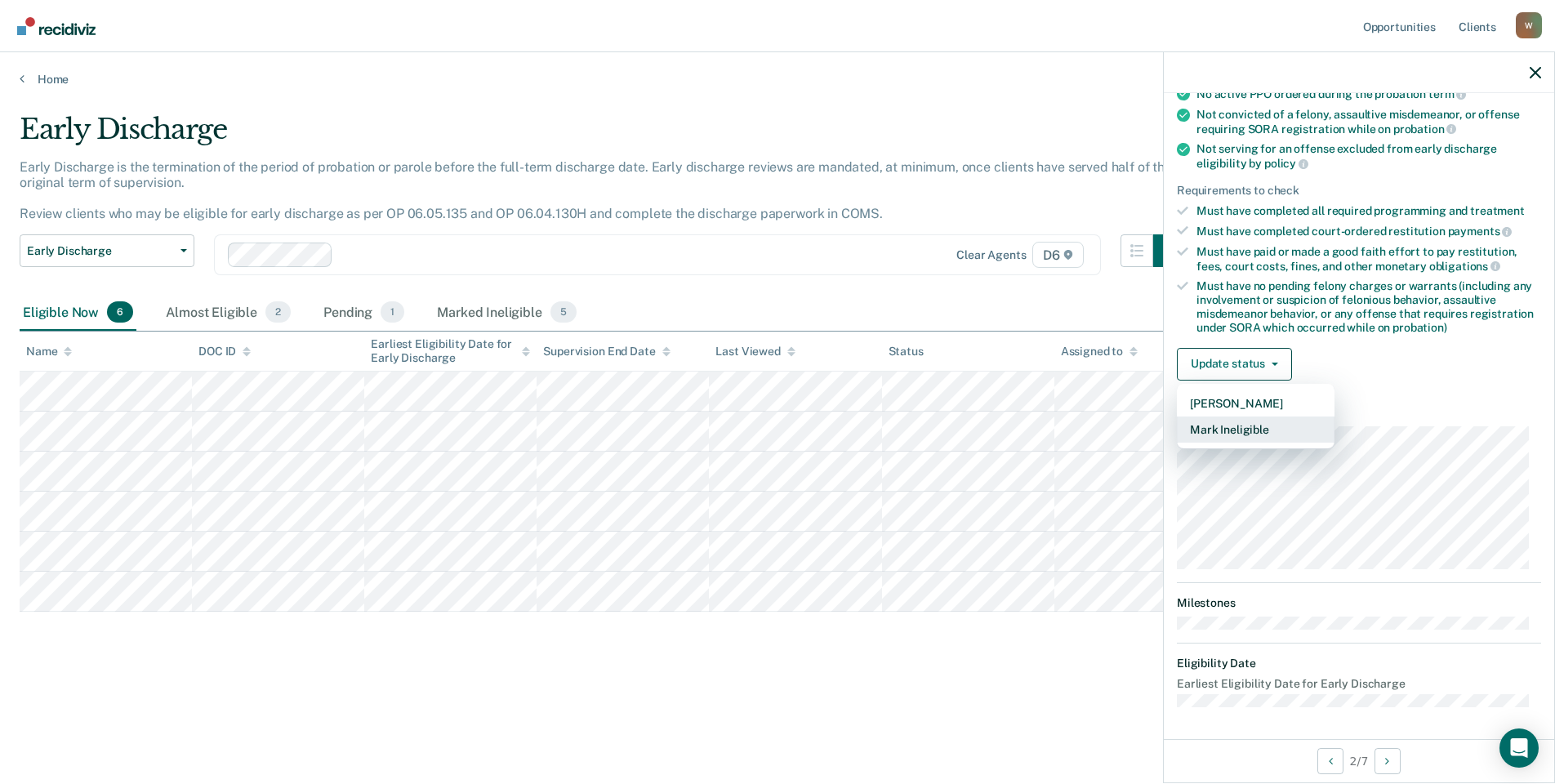
click at [1217, 426] on button "Mark Ineligible" at bounding box center [1255, 430] width 158 height 26
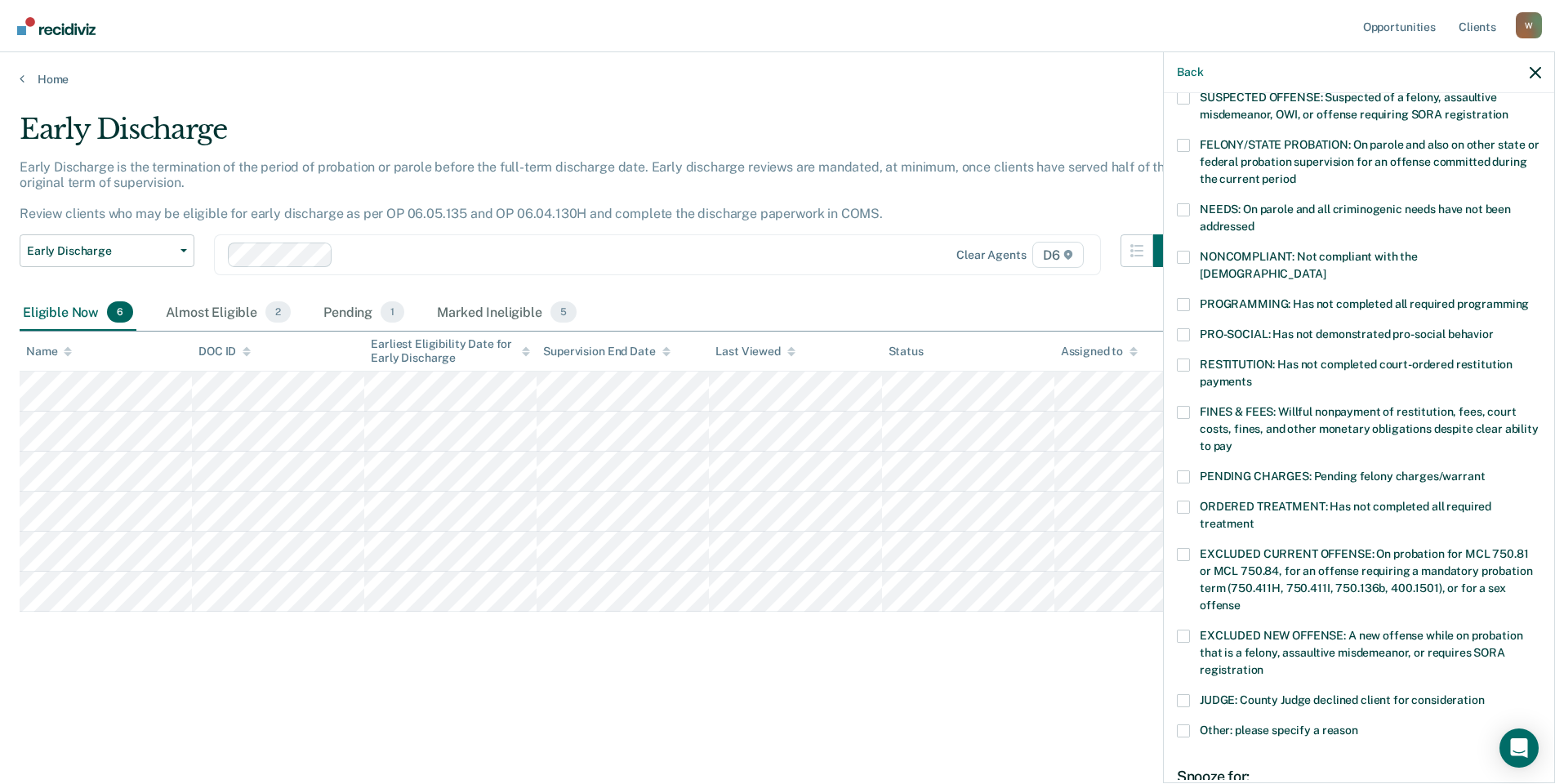
click at [1183, 358] on span at bounding box center [1183, 365] width 13 height 13
click at [1252, 376] on input "RESTITUTION: Has not completed court-ordered restitution payments" at bounding box center [1252, 376] width 0 height 0
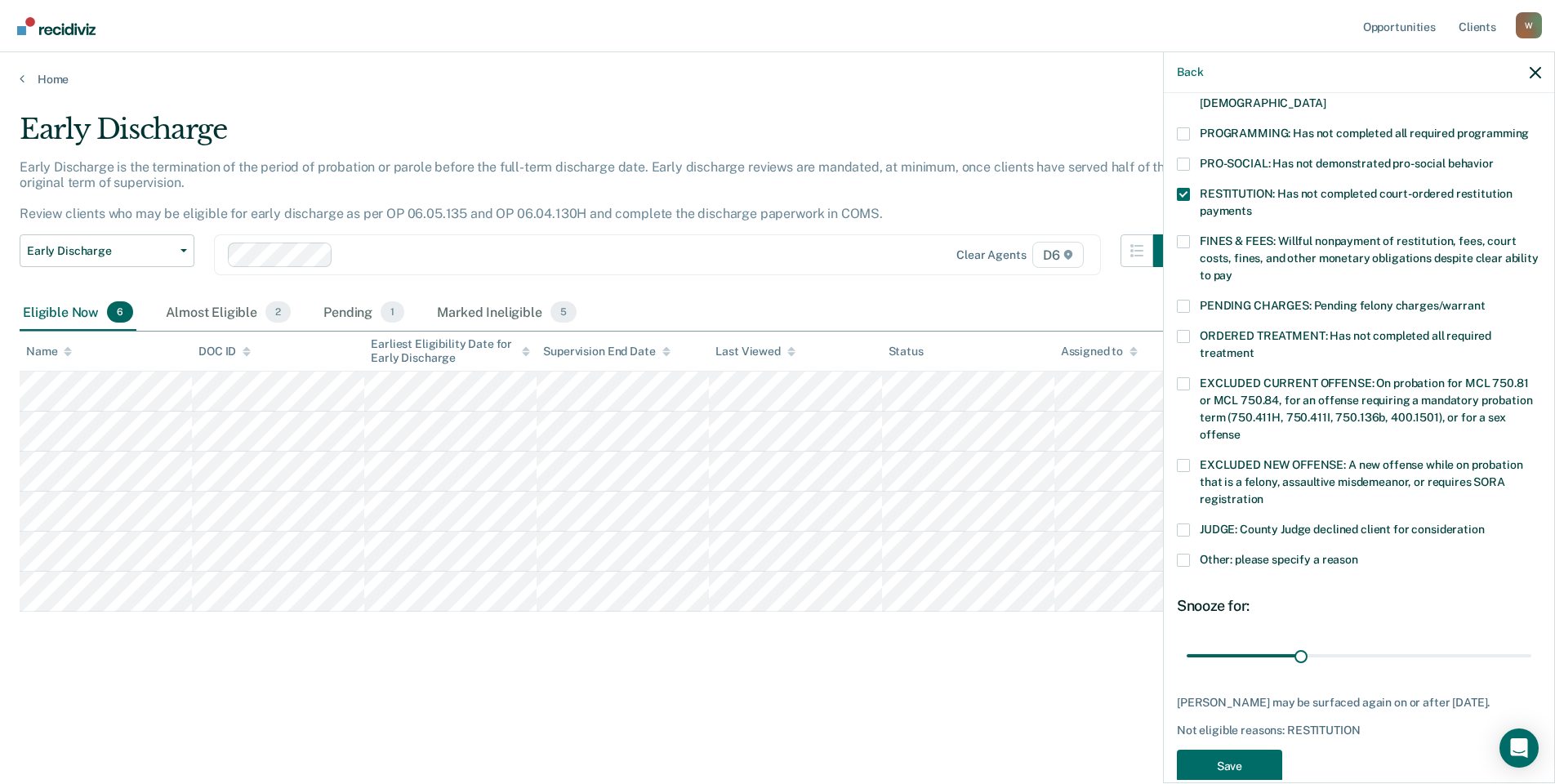
scroll to position [358, 0]
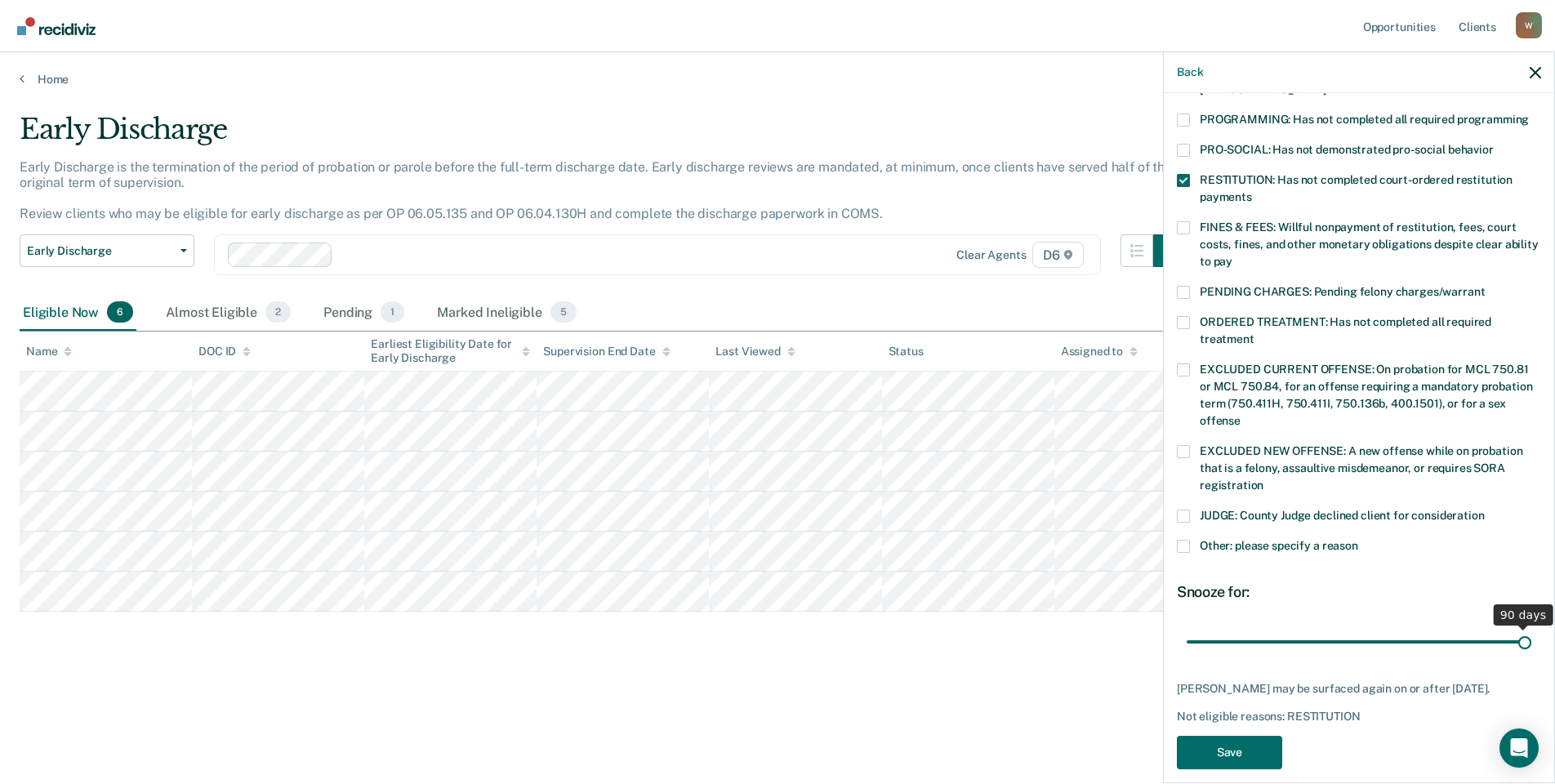
drag, startPoint x: 1298, startPoint y: 622, endPoint x: 1421, endPoint y: 661, distance: 129.0
type input "90"
click at [1531, 627] on input "range" at bounding box center [1359, 641] width 344 height 29
click at [1217, 747] on button "Save" at bounding box center [1229, 753] width 106 height 33
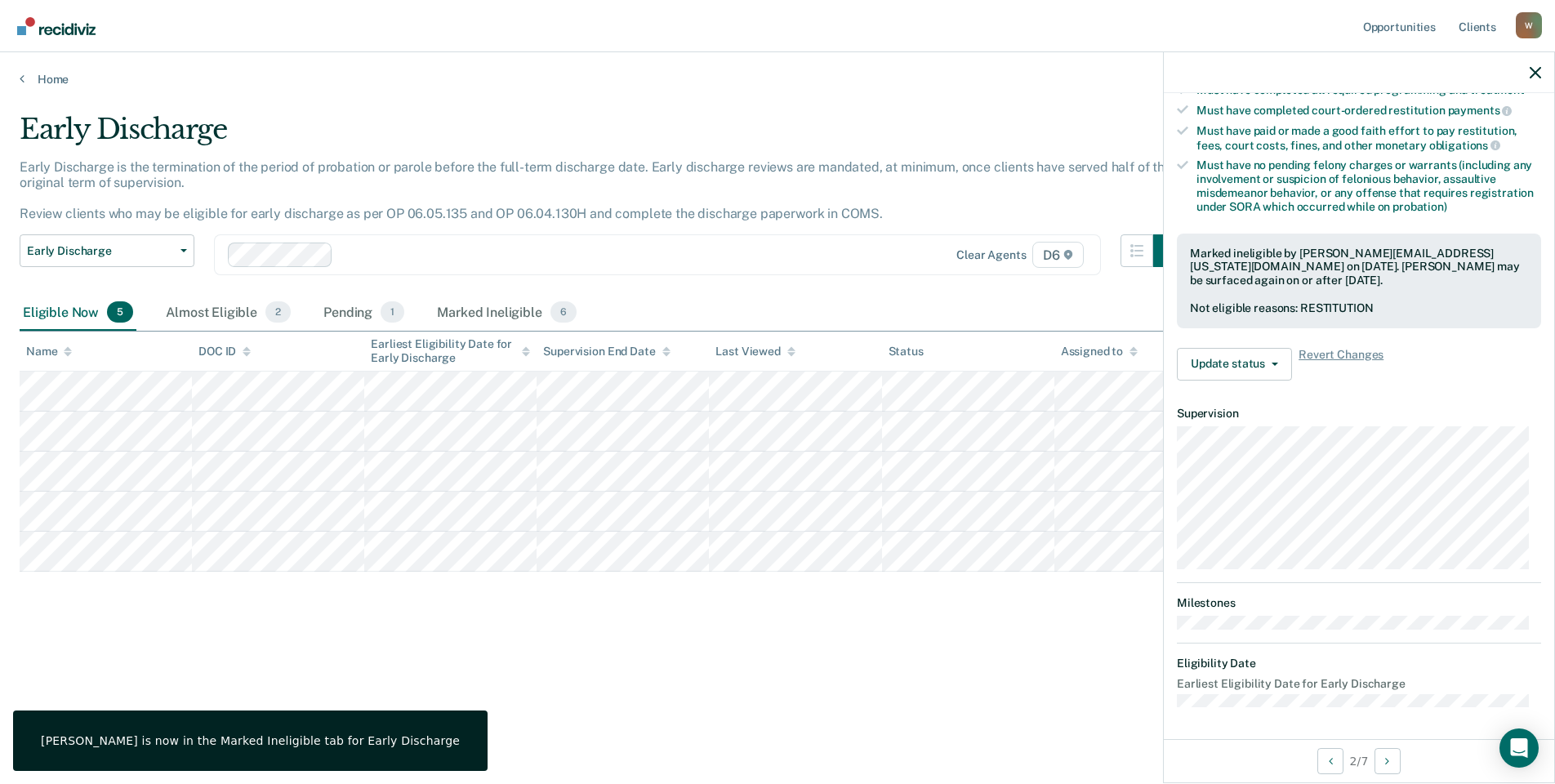
scroll to position [174, 0]
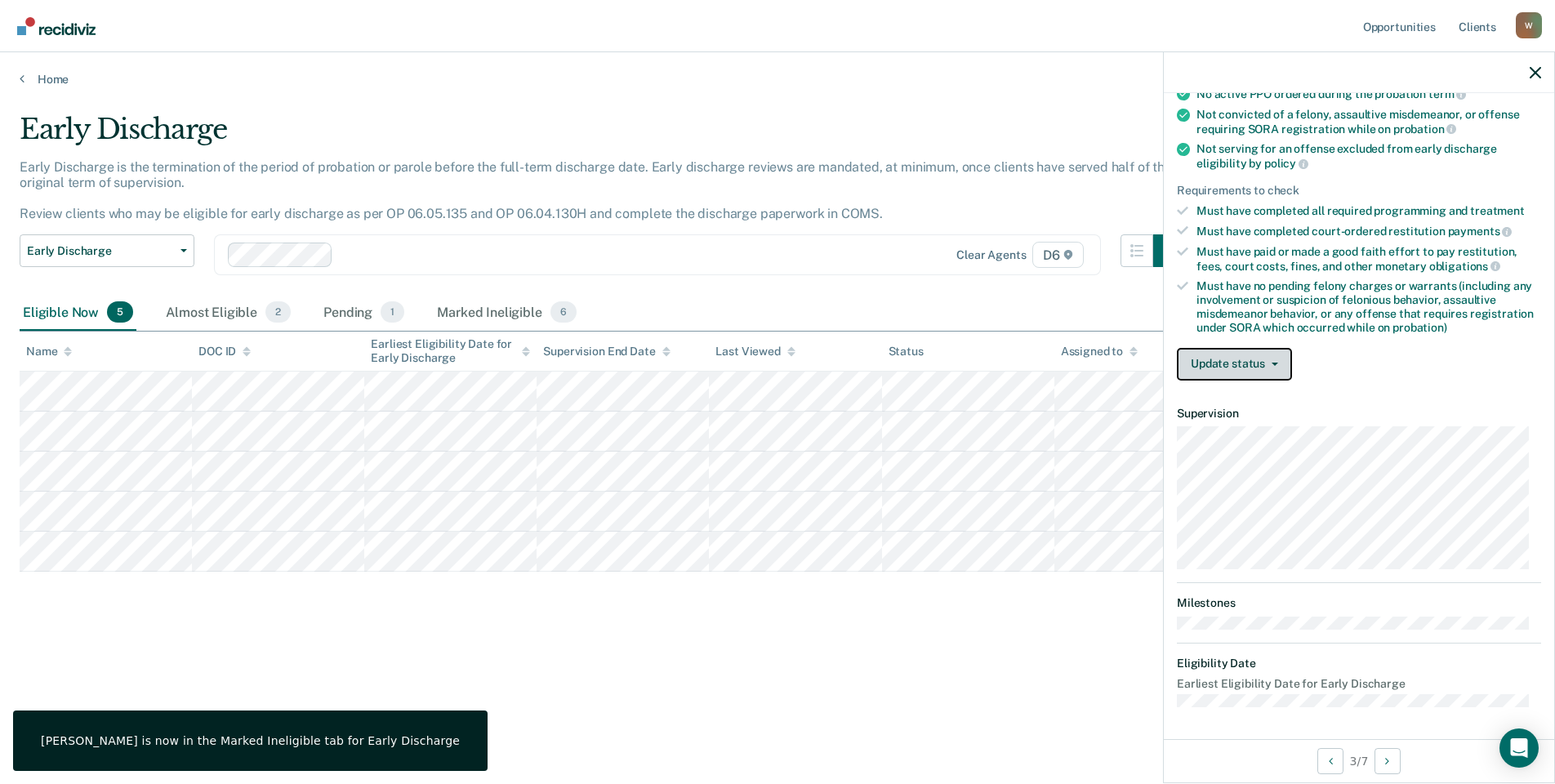
click at [1217, 368] on button "Update status" at bounding box center [1234, 364] width 115 height 32
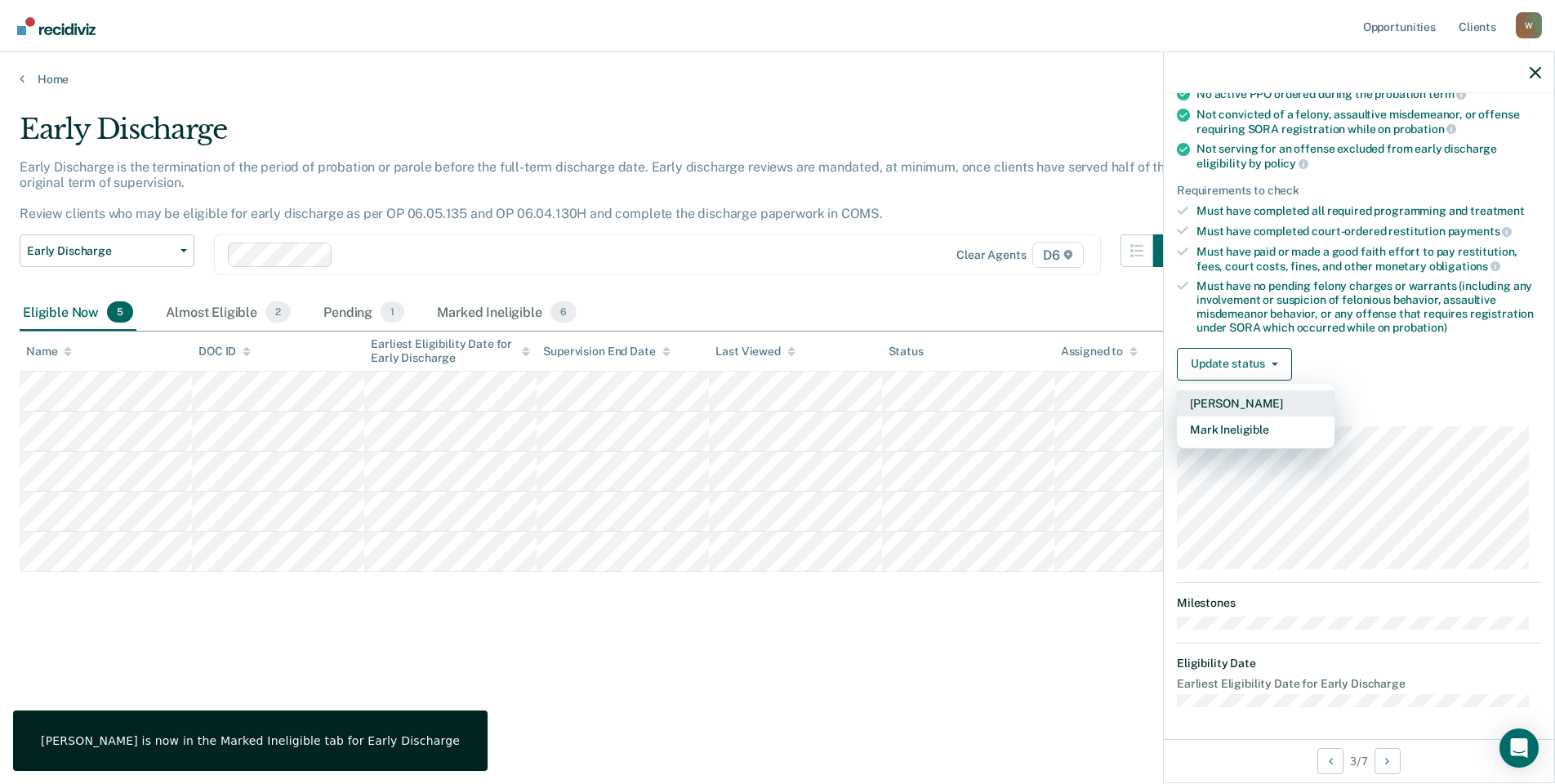
click at [1223, 399] on button "[PERSON_NAME]" at bounding box center [1255, 404] width 158 height 26
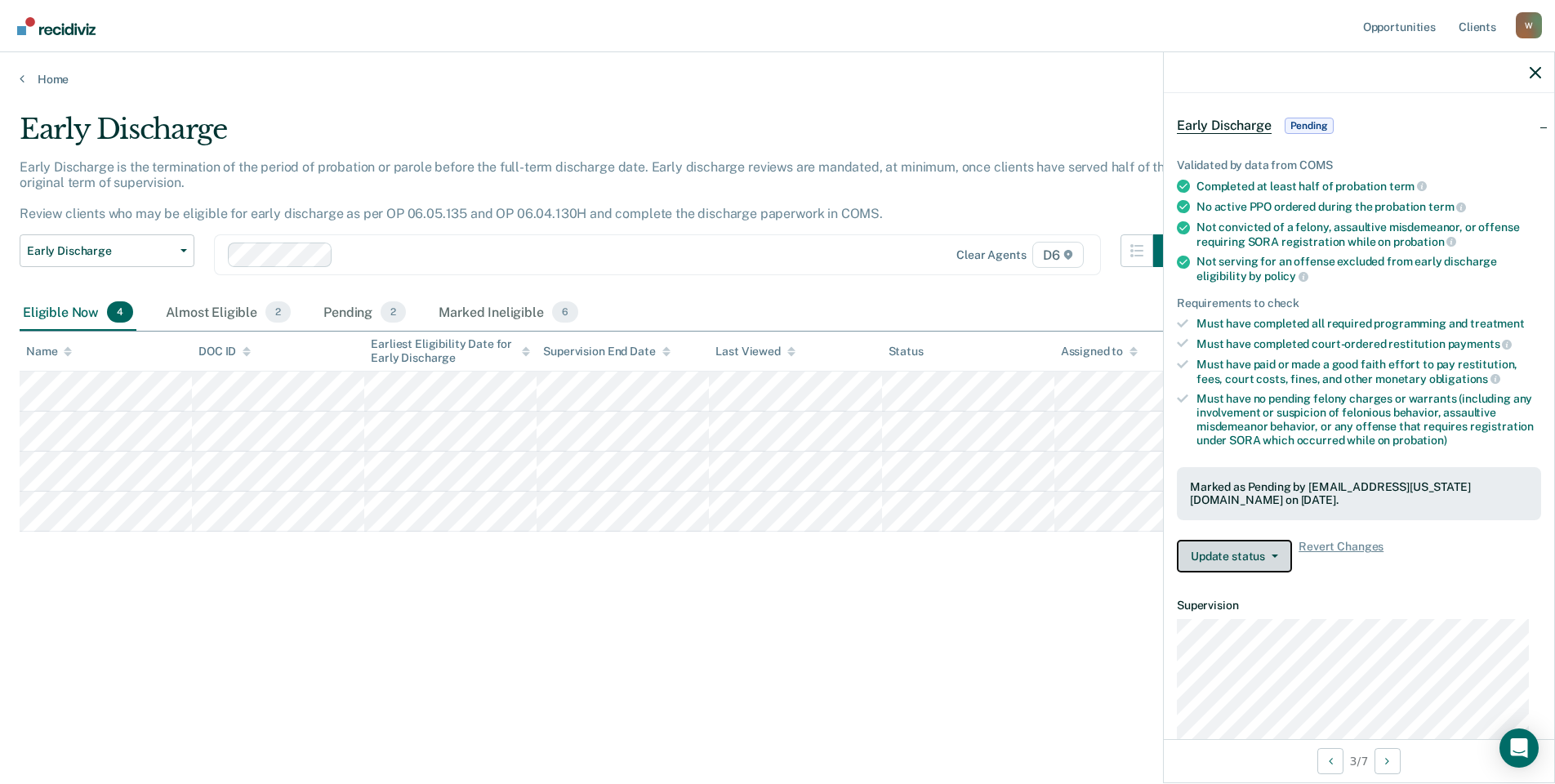
scroll to position [7, 0]
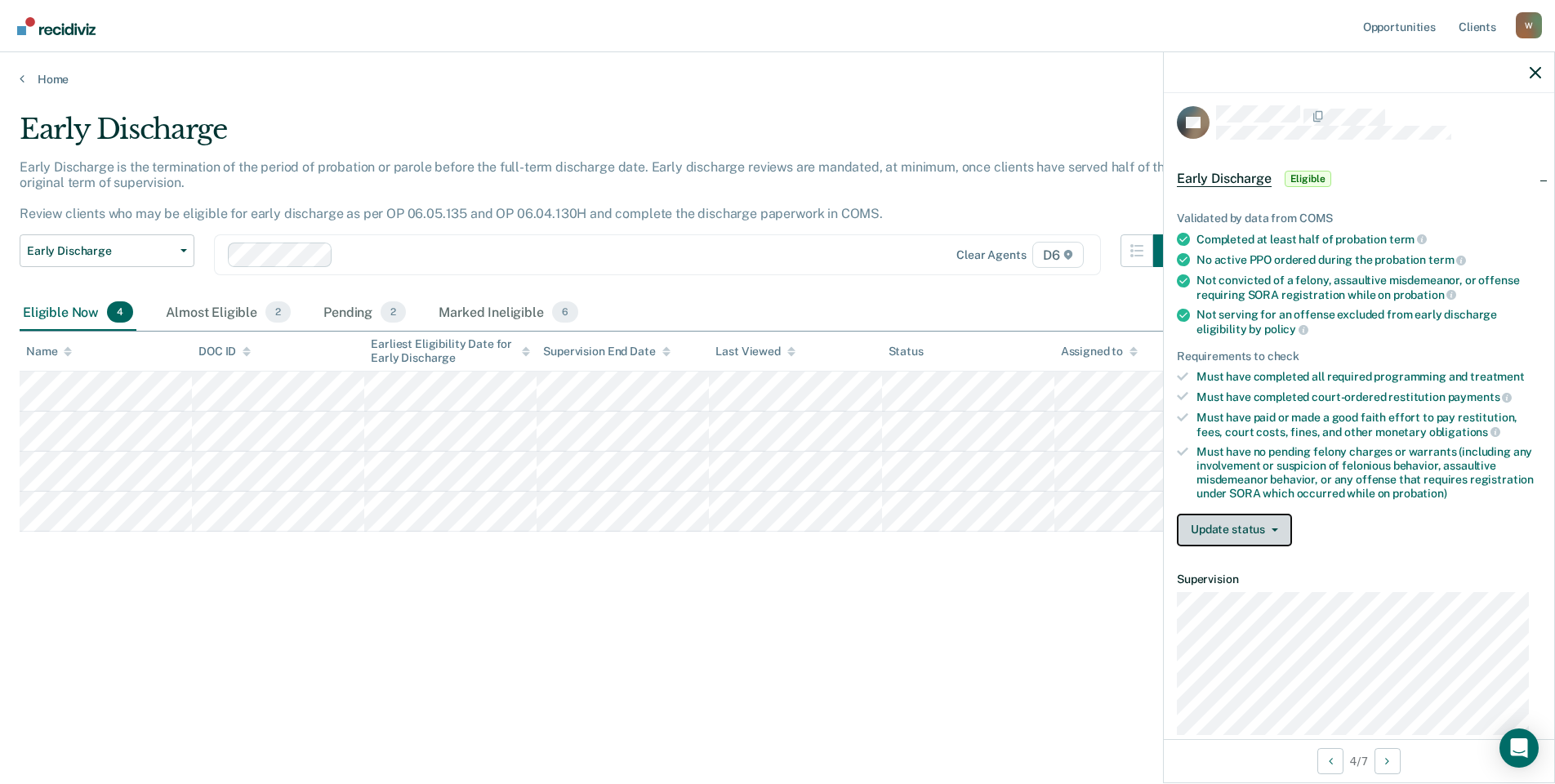
click at [1213, 527] on button "Update status" at bounding box center [1234, 529] width 115 height 32
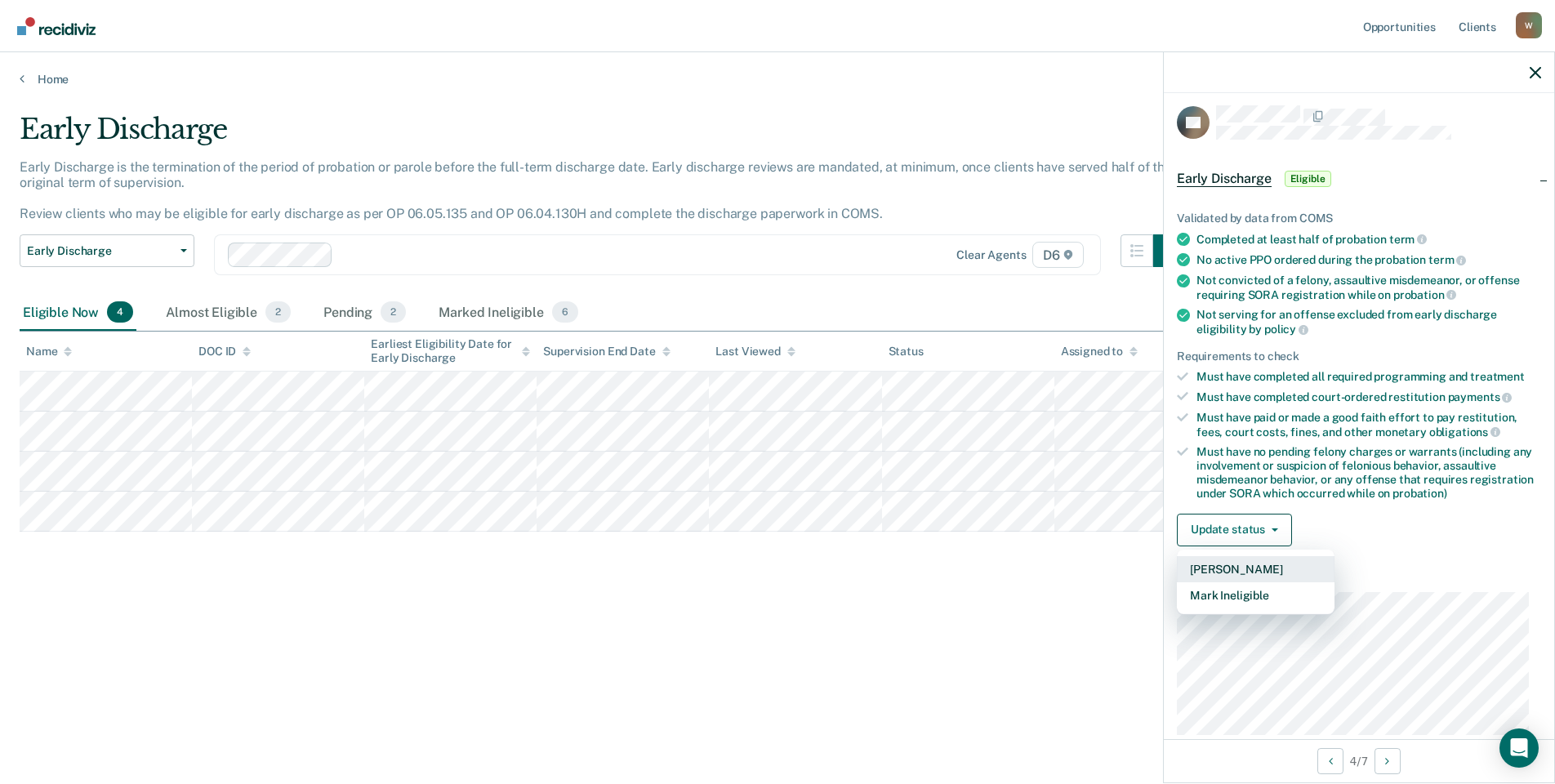
click at [1225, 569] on button "[PERSON_NAME]" at bounding box center [1255, 569] width 158 height 26
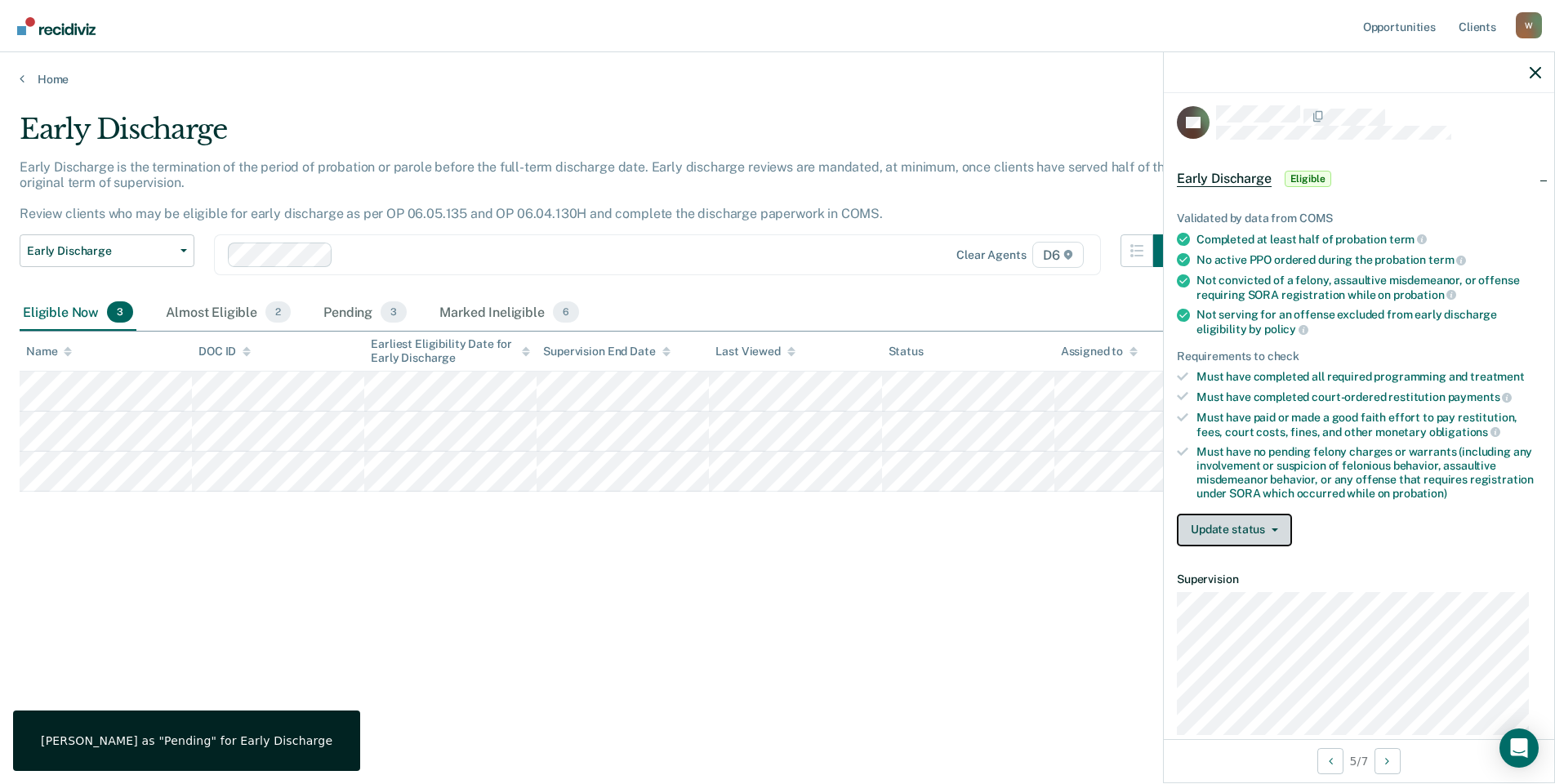
click at [1208, 535] on button "Update status" at bounding box center [1234, 529] width 115 height 32
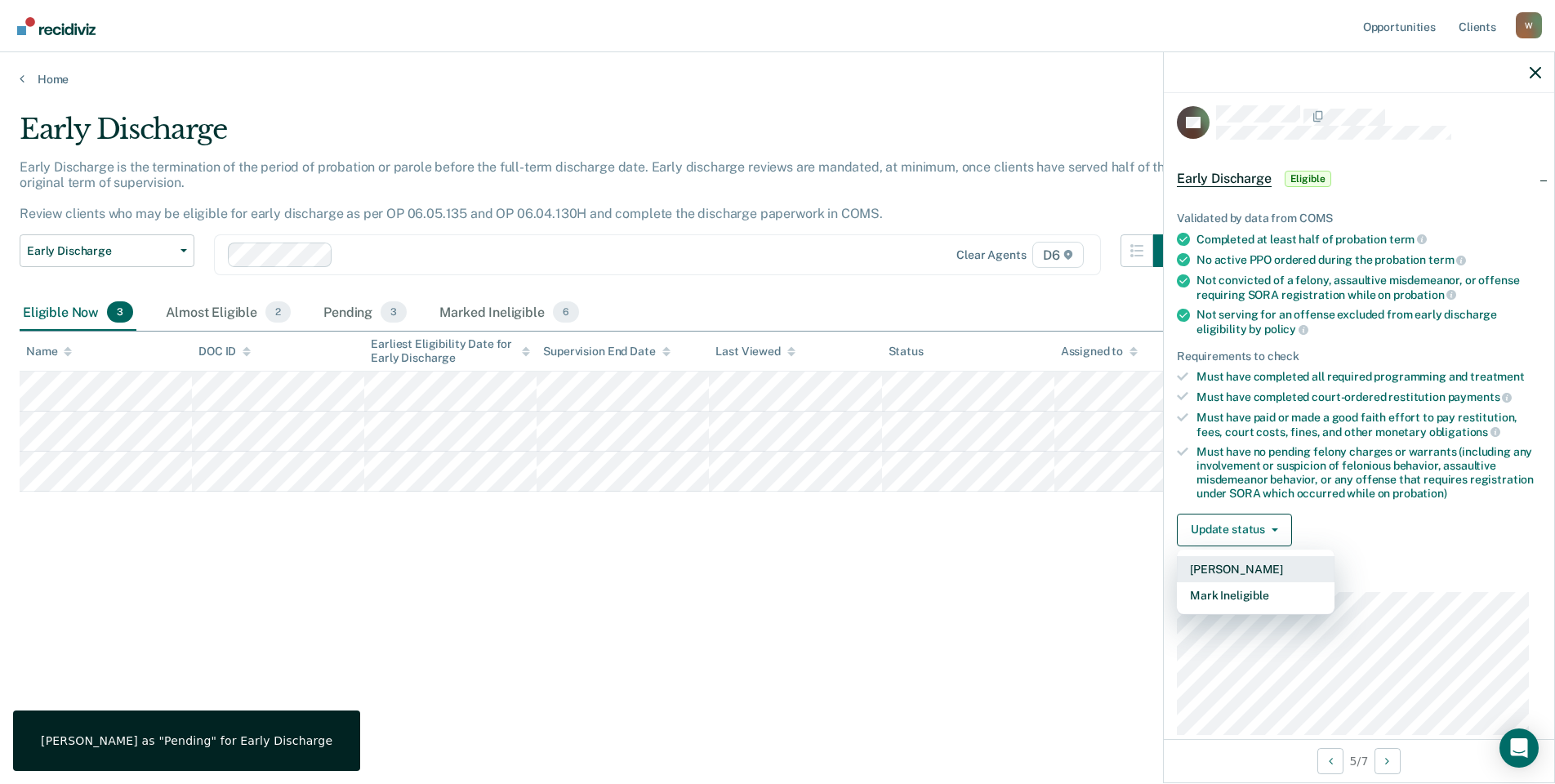
click at [1216, 567] on button "[PERSON_NAME]" at bounding box center [1255, 569] width 158 height 26
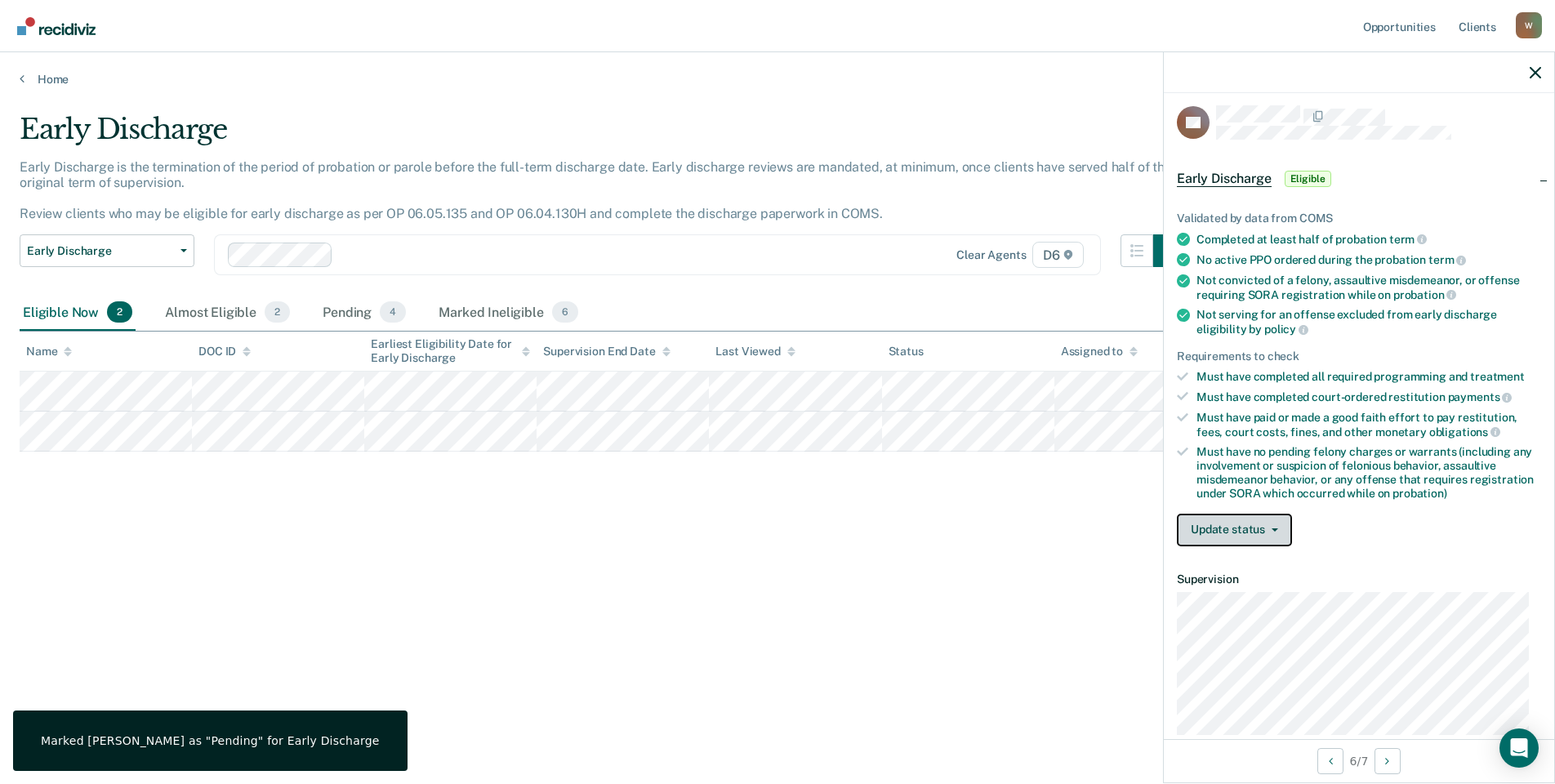
click at [1242, 529] on button "Update status" at bounding box center [1234, 529] width 115 height 32
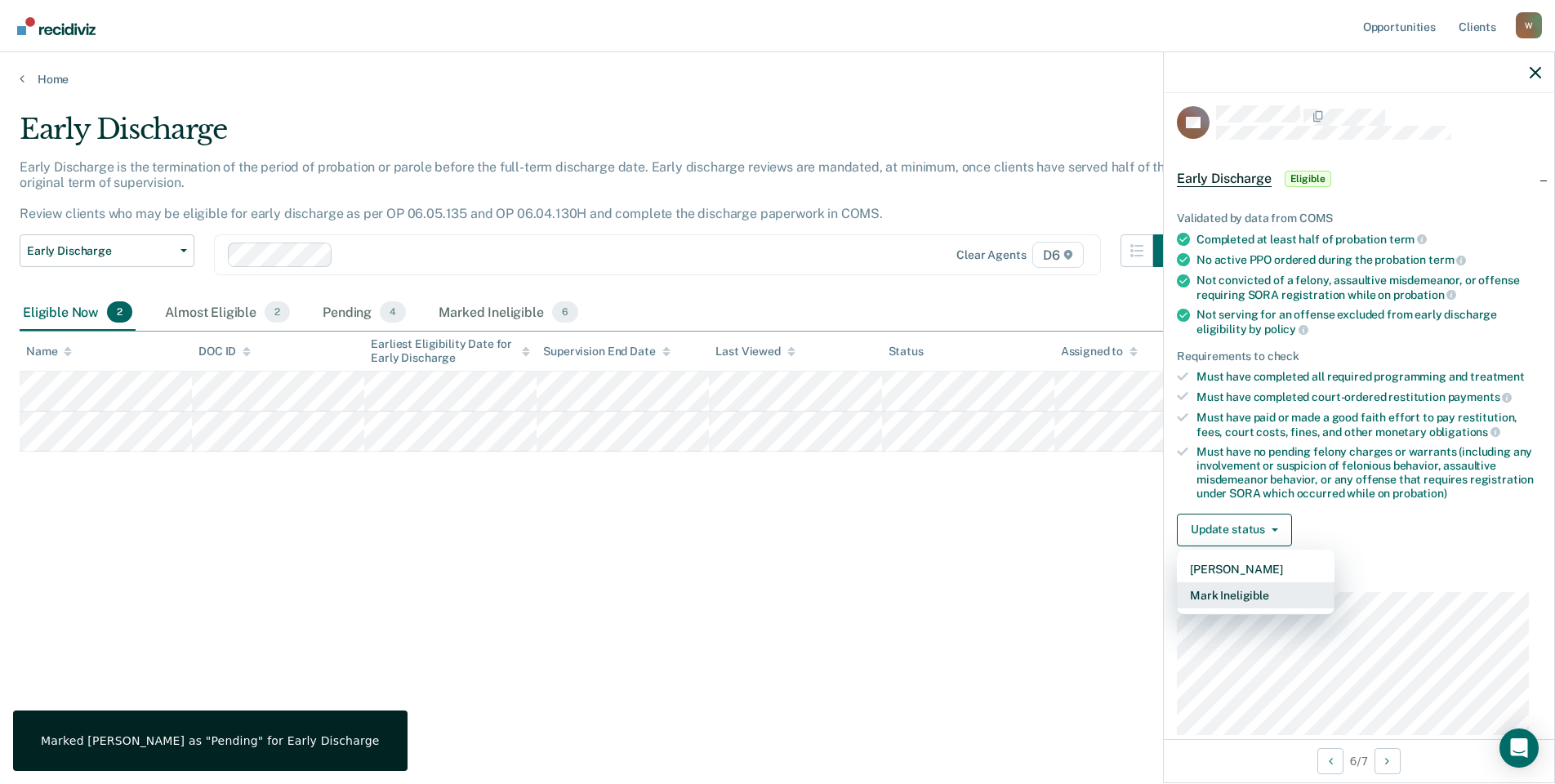
click at [1224, 595] on button "Mark Ineligible" at bounding box center [1255, 596] width 158 height 26
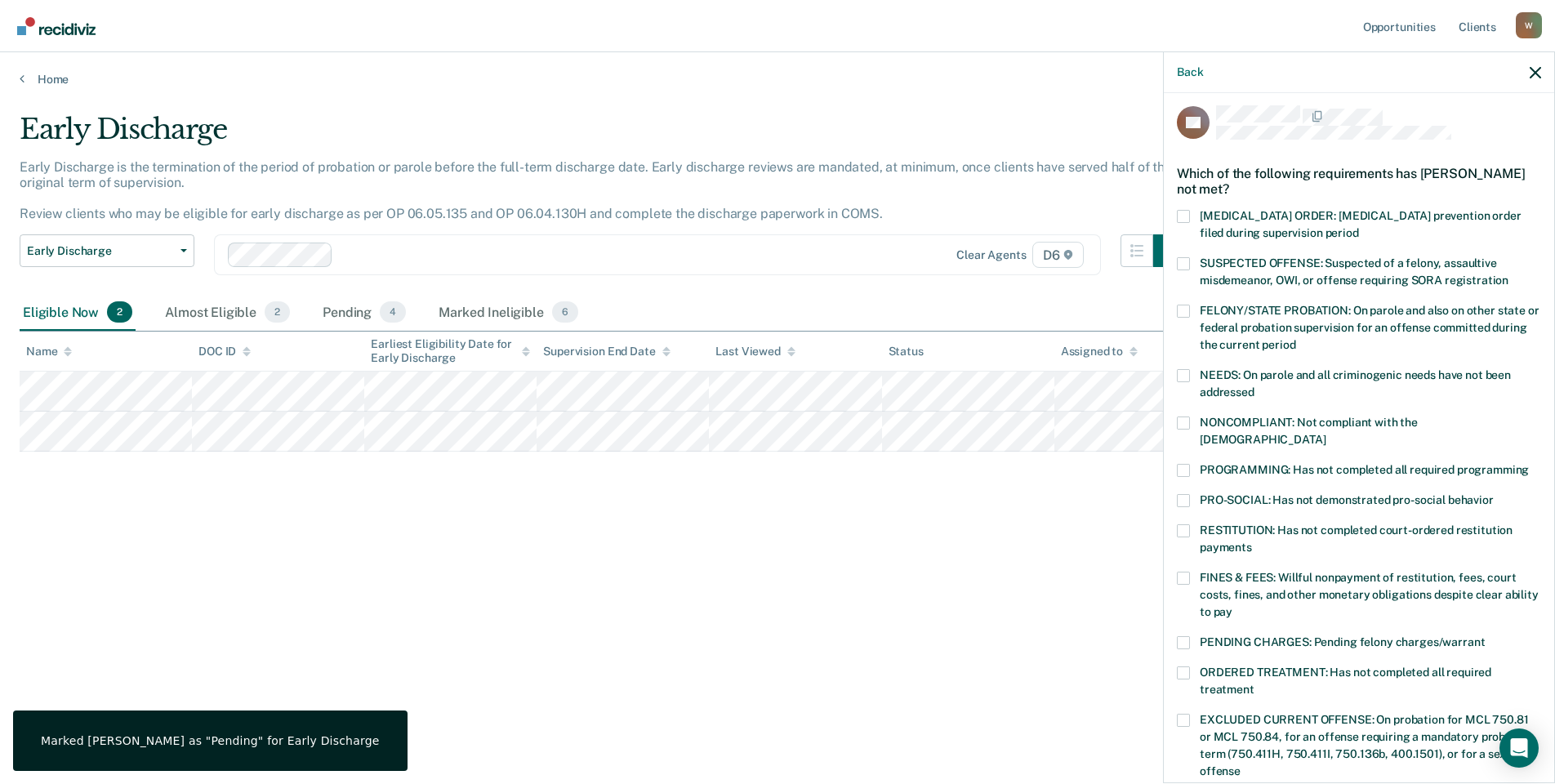
click at [1184, 571] on span at bounding box center [1183, 577] width 13 height 13
click at [1232, 606] on input "FINES & FEES: Willful nonpayment of restitution, fees, court costs, fines, and …" at bounding box center [1232, 606] width 0 height 0
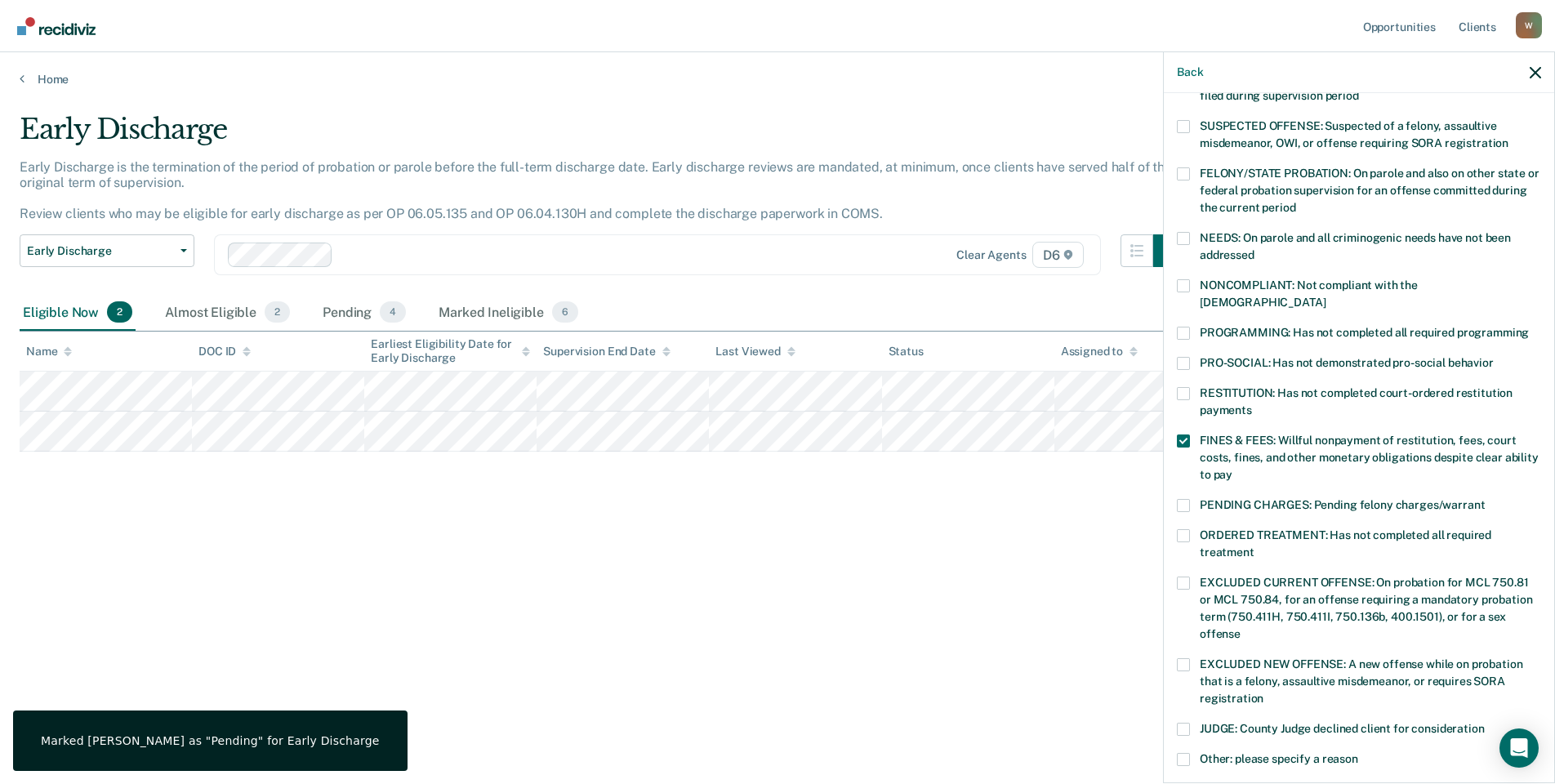
scroll to position [334, 0]
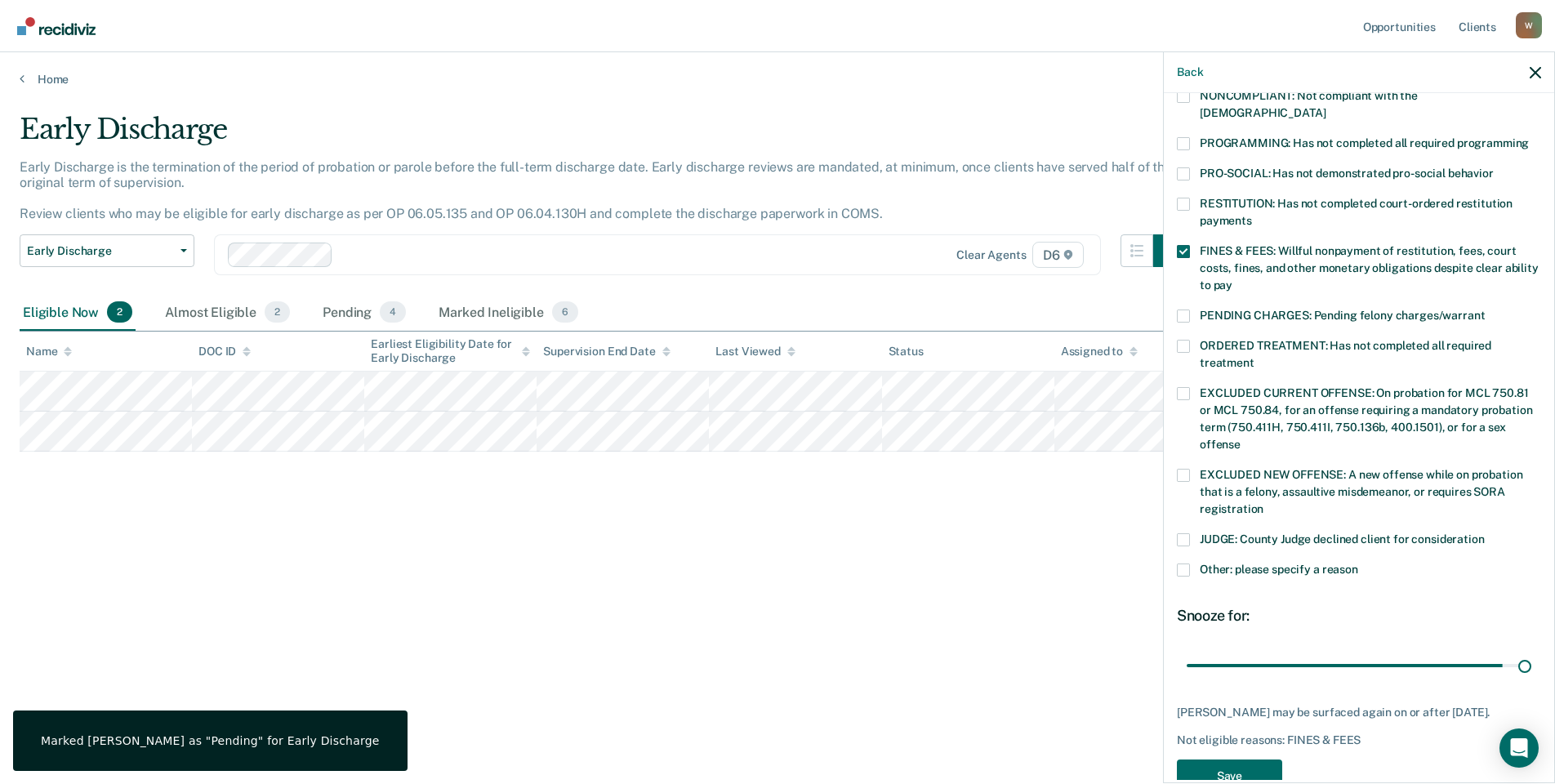
drag, startPoint x: 1298, startPoint y: 644, endPoint x: 1538, endPoint y: 652, distance: 240.1
type input "90"
click at [1531, 652] on input "range" at bounding box center [1359, 665] width 344 height 29
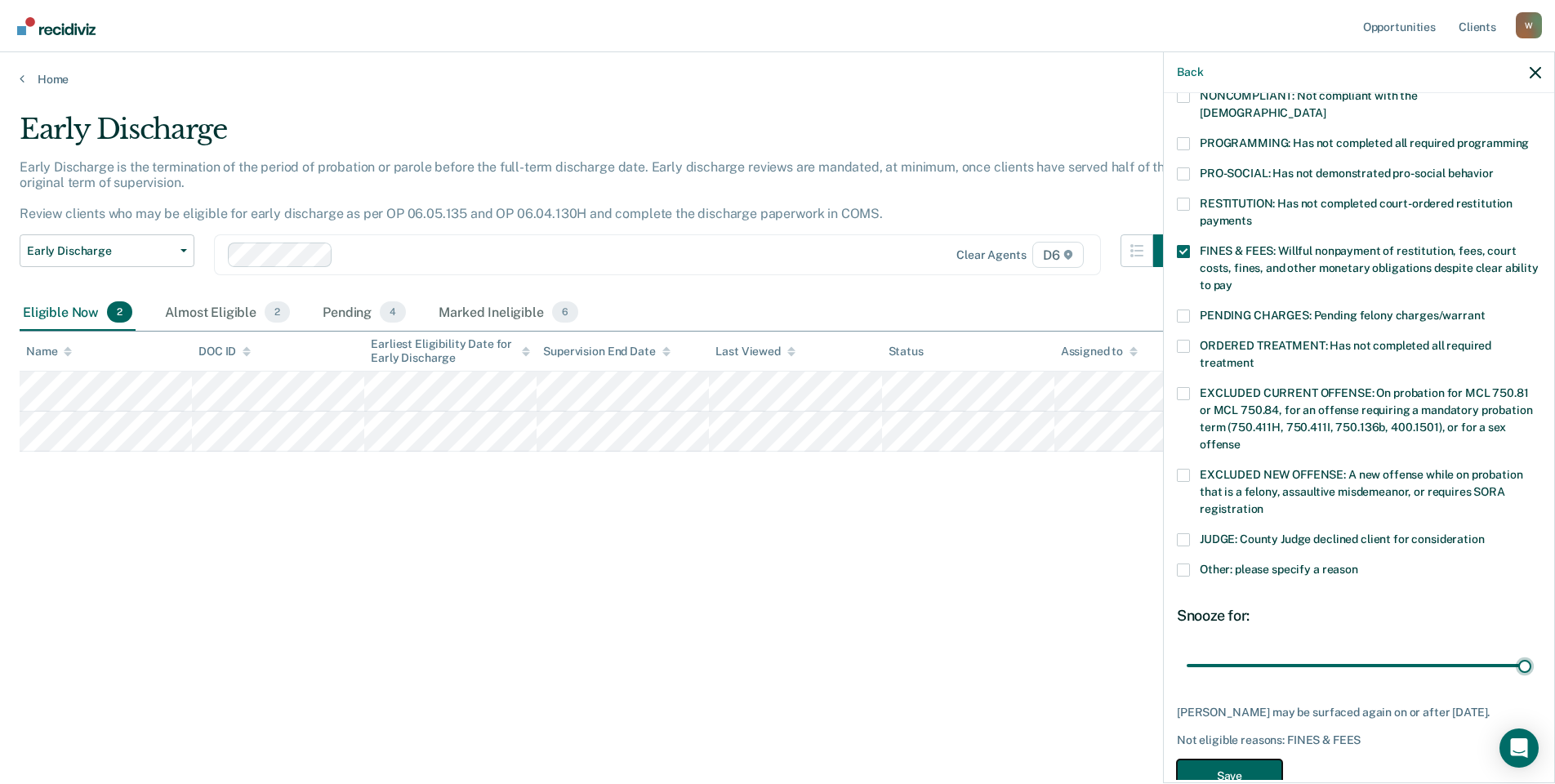
click at [1239, 768] on button "Save" at bounding box center [1229, 776] width 106 height 33
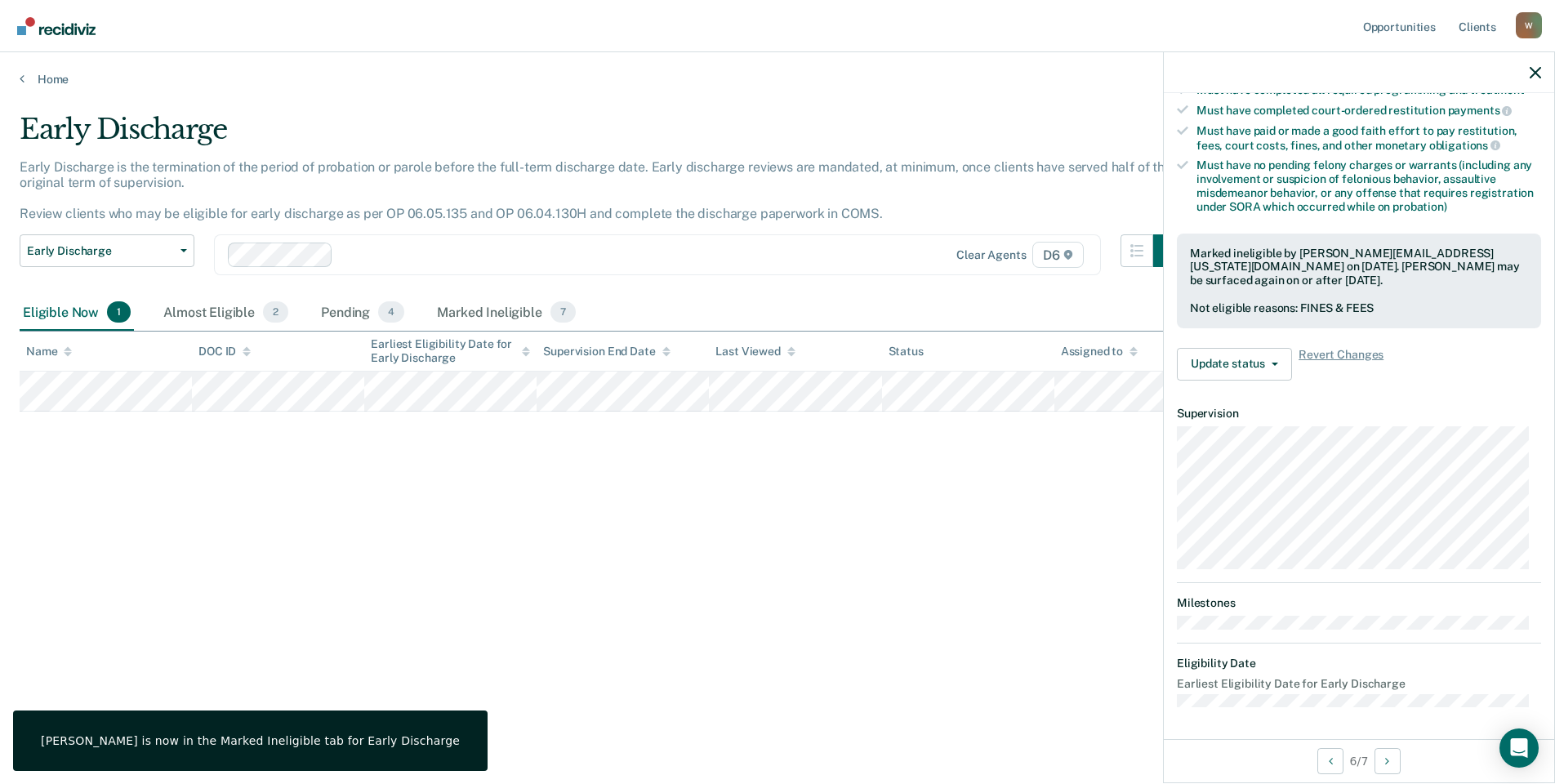
scroll to position [174, 0]
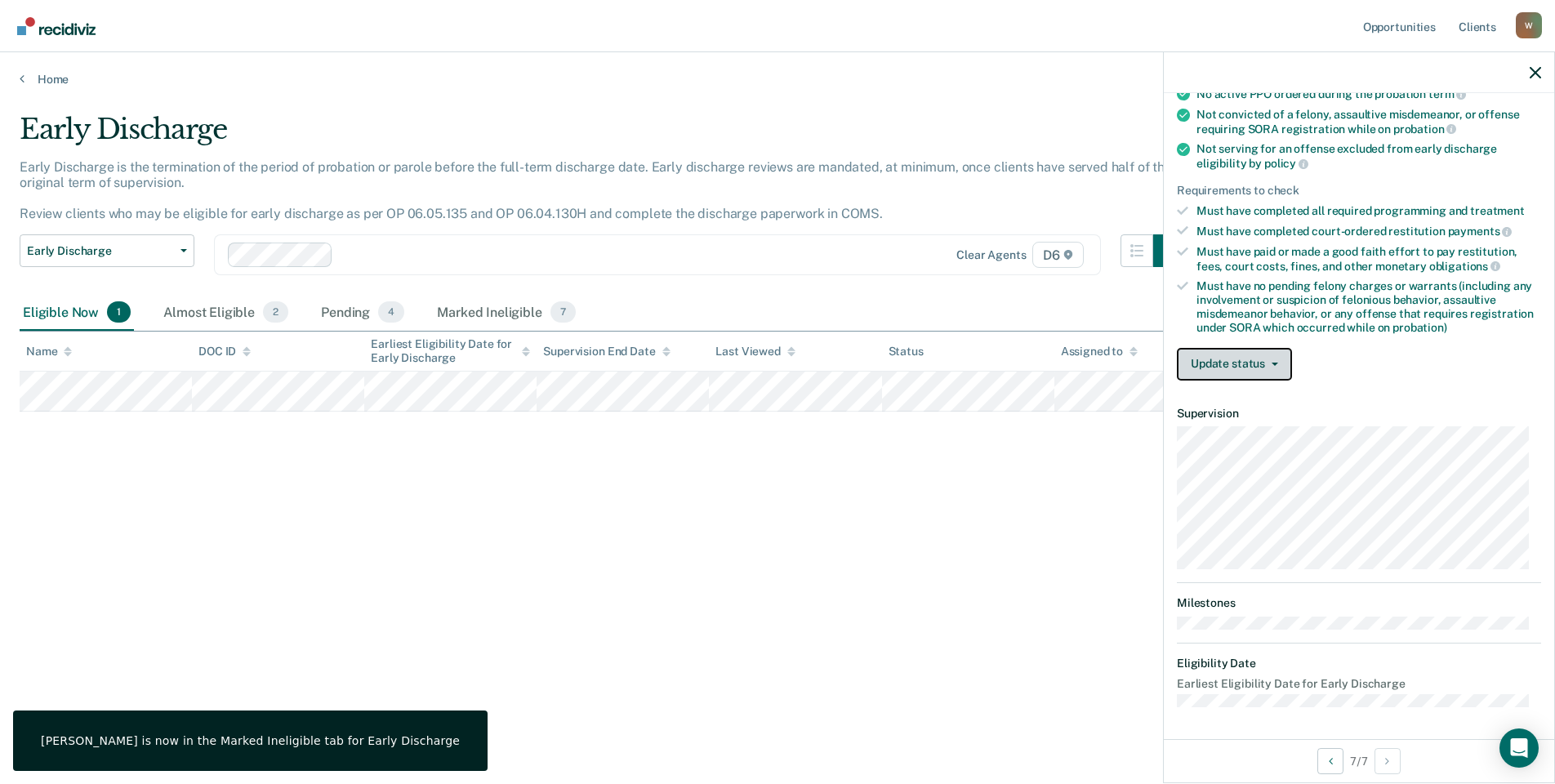
click at [1249, 359] on button "Update status" at bounding box center [1234, 364] width 115 height 32
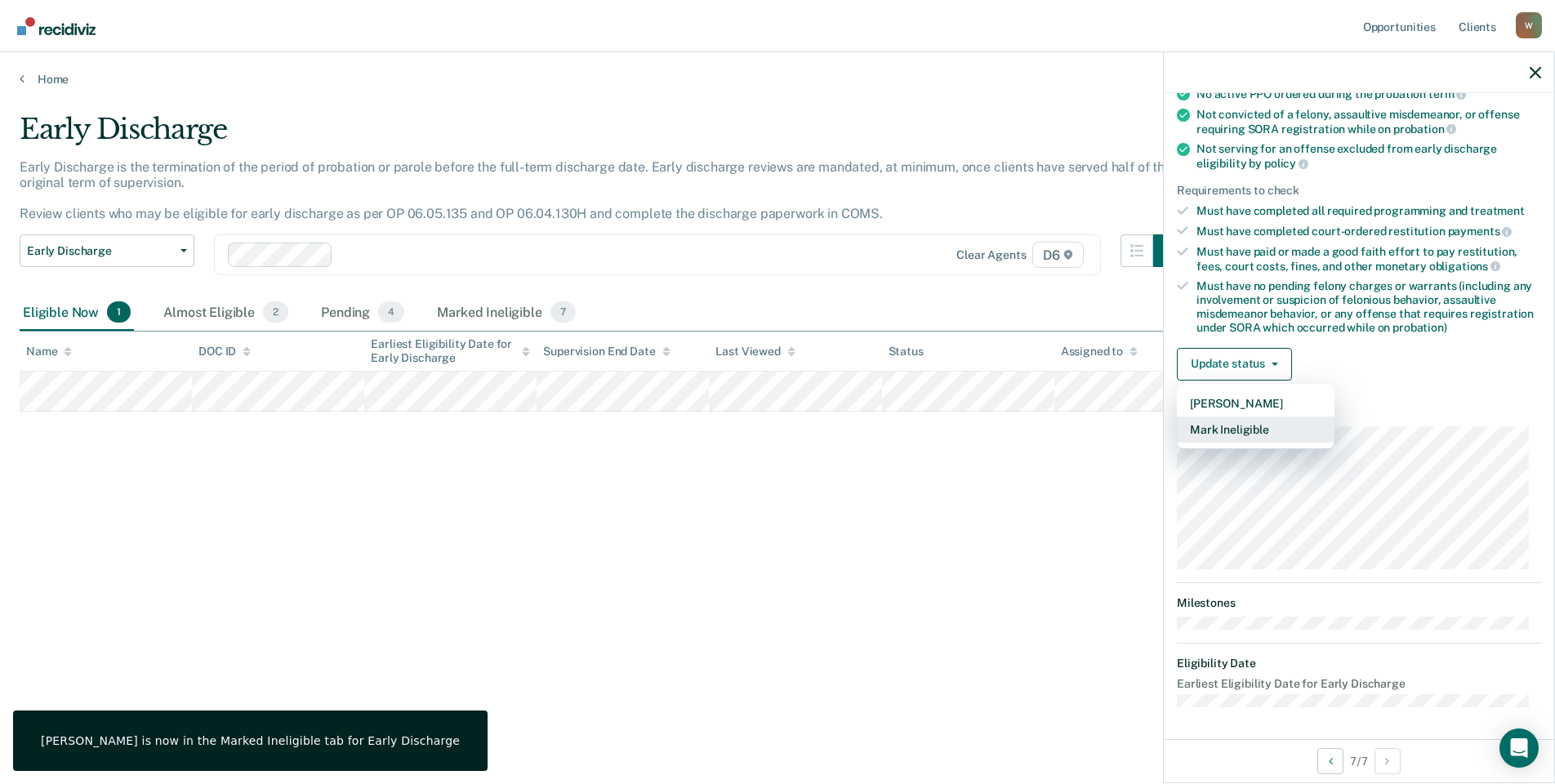
click at [1238, 425] on button "Mark Ineligible" at bounding box center [1255, 430] width 158 height 26
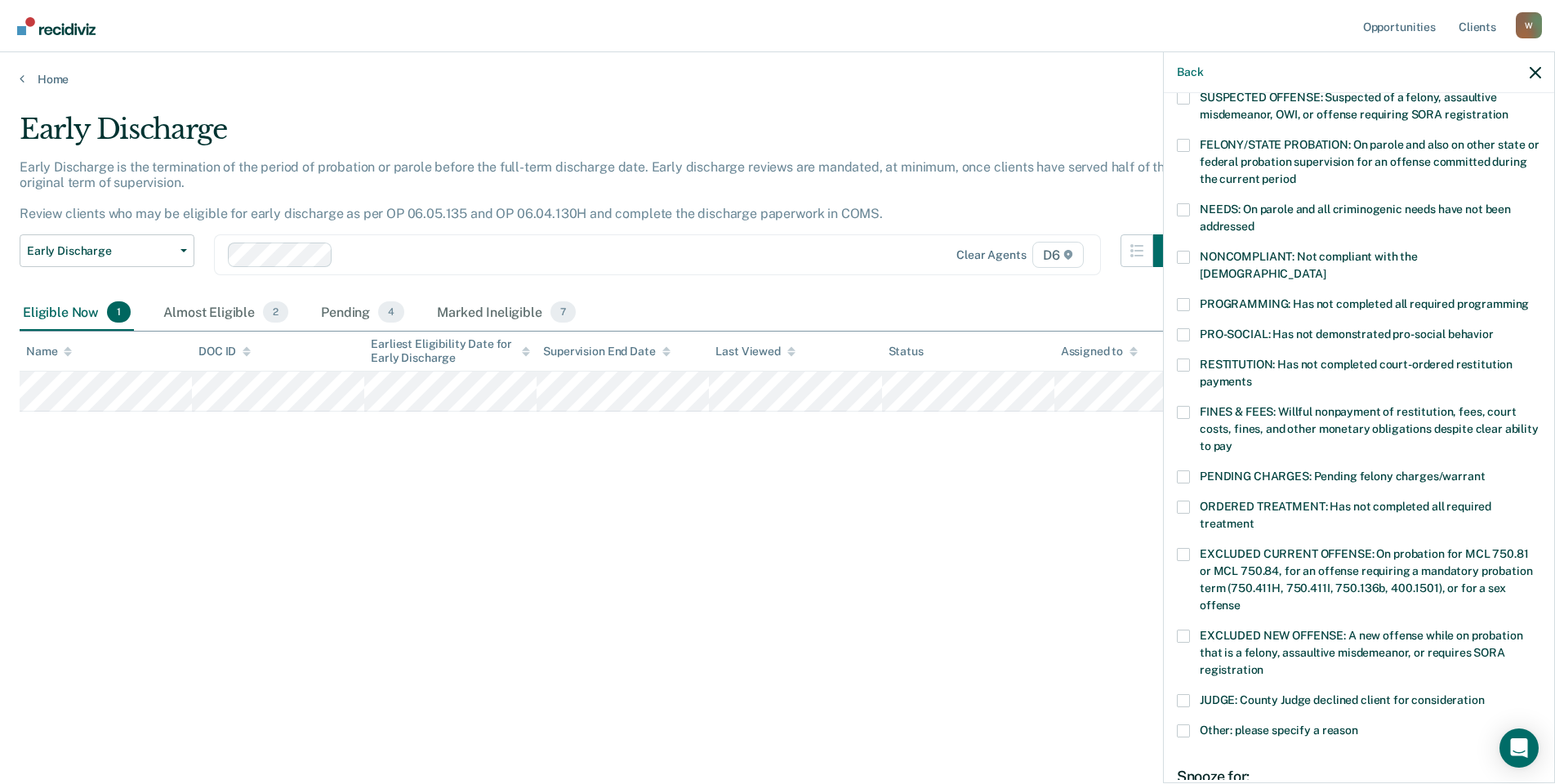
click at [1183, 406] on span at bounding box center [1183, 412] width 13 height 13
click at [1232, 440] on input "FINES & FEES: Willful nonpayment of restitution, fees, court costs, fines, and …" at bounding box center [1232, 440] width 0 height 0
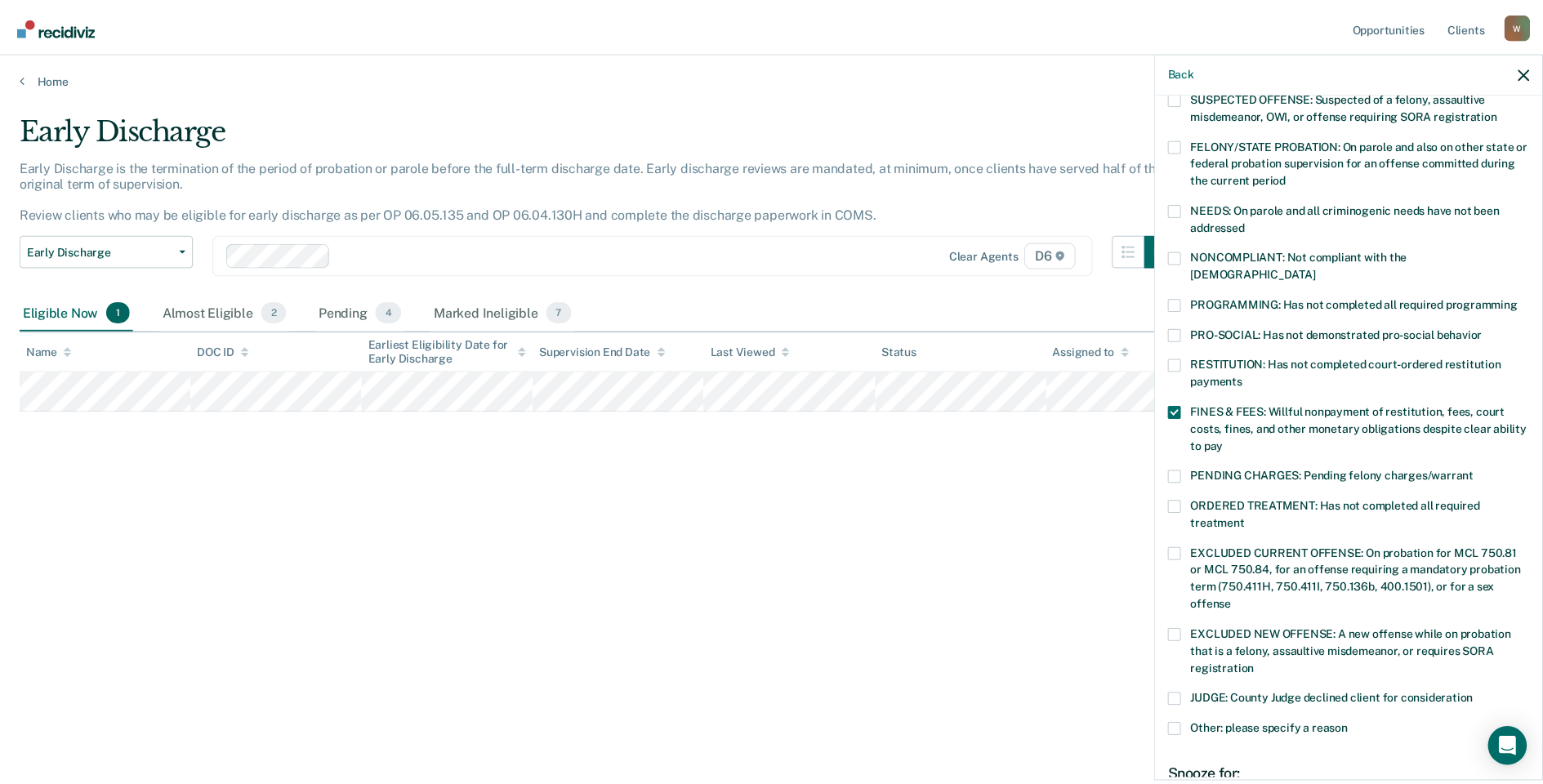
scroll to position [337, 0]
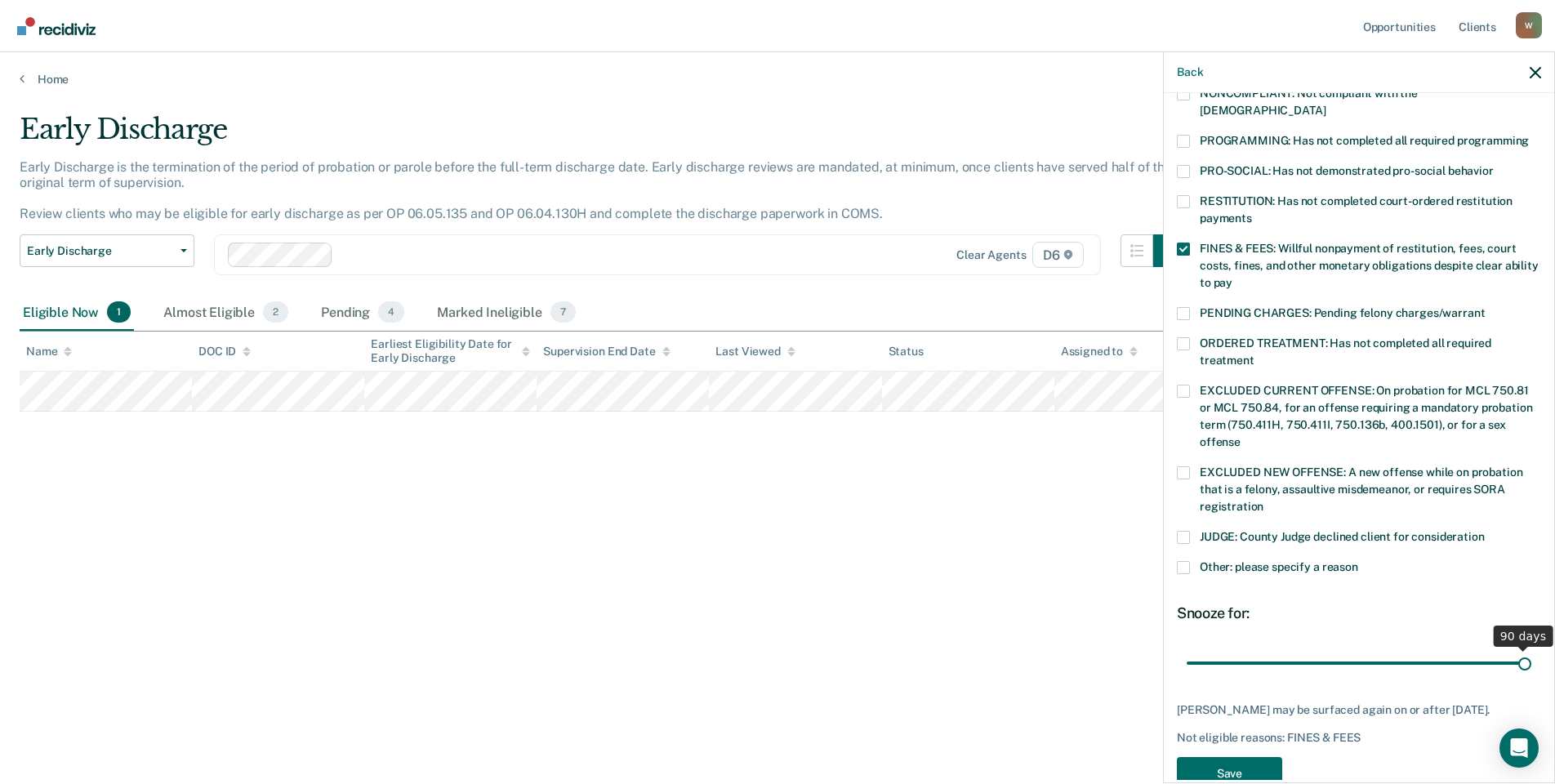
drag, startPoint x: 1295, startPoint y: 643, endPoint x: 1553, endPoint y: 645, distance: 258.0
type input "90"
click at [1531, 648] on input "range" at bounding box center [1359, 662] width 344 height 29
click at [1183, 195] on span at bounding box center [1183, 201] width 13 height 13
click at [1252, 212] on input "RESTITUTION: Has not completed court-ordered restitution payments" at bounding box center [1252, 212] width 0 height 0
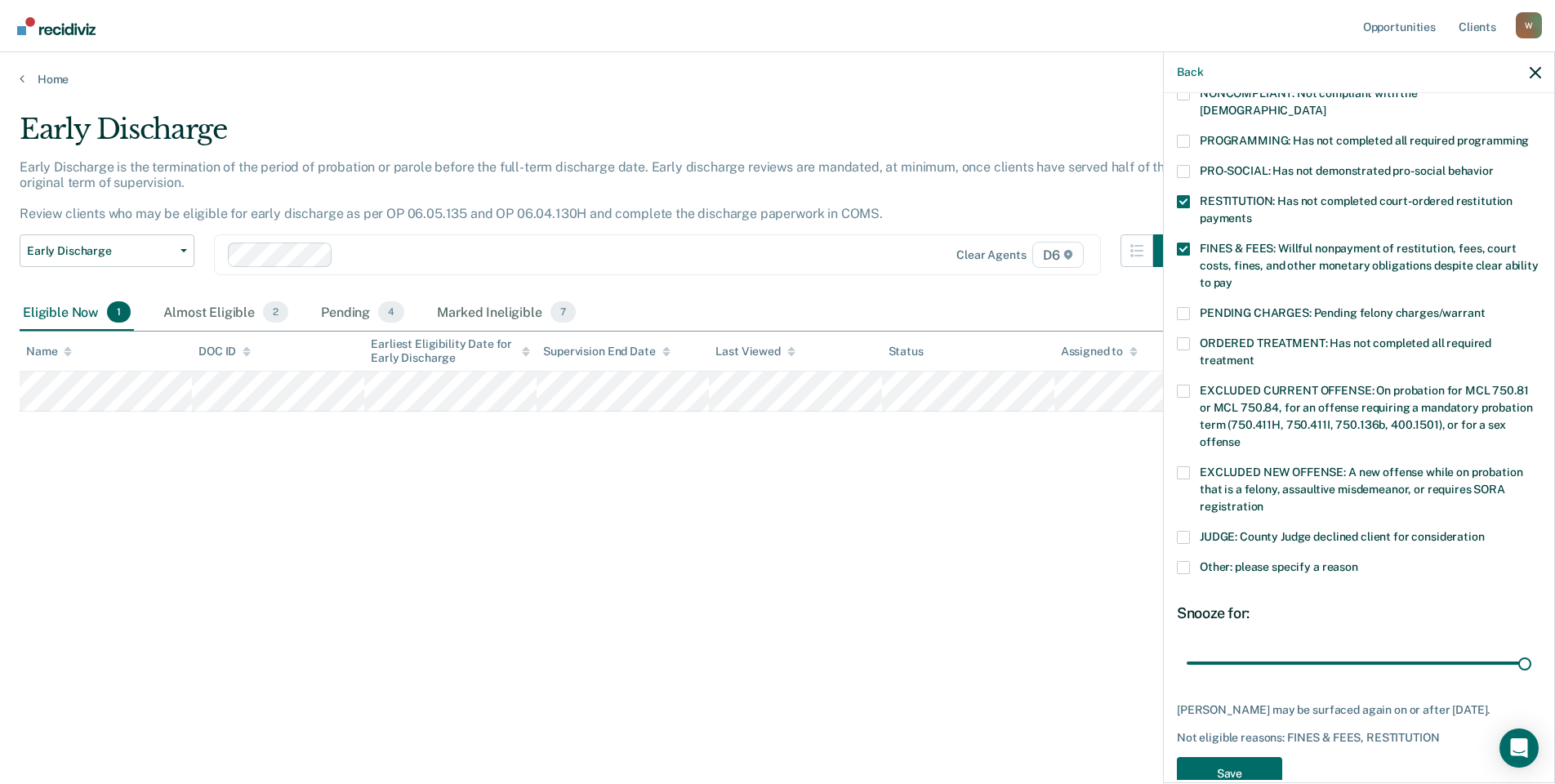
click at [1184, 242] on span at bounding box center [1183, 249] width 13 height 13
click at [1232, 276] on input "FINES & FEES: Willful nonpayment of restitution, fees, court costs, fines, and …" at bounding box center [1232, 276] width 0 height 0
click at [1241, 760] on button "Save" at bounding box center [1229, 774] width 106 height 33
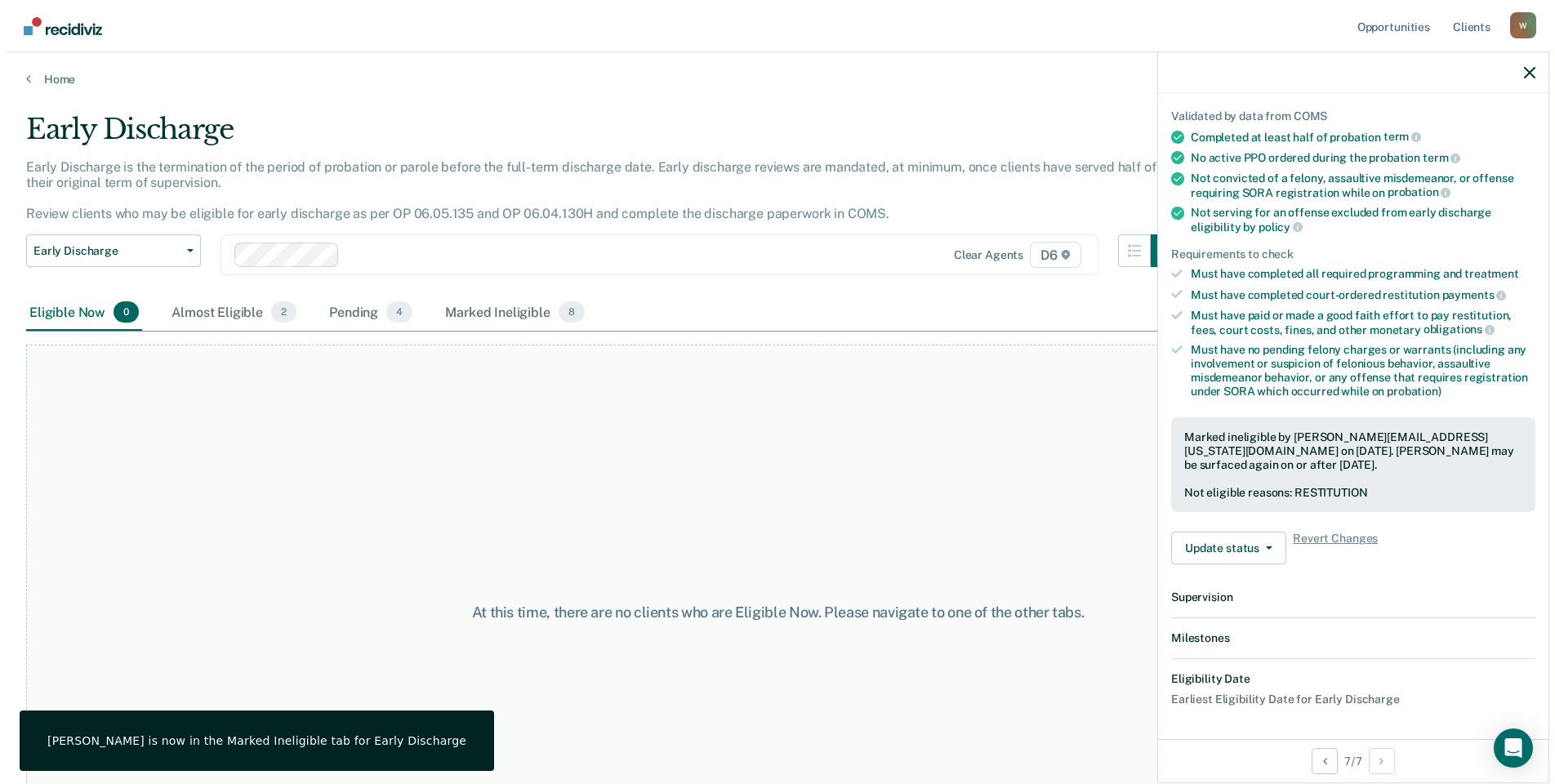
scroll to position [294, 0]
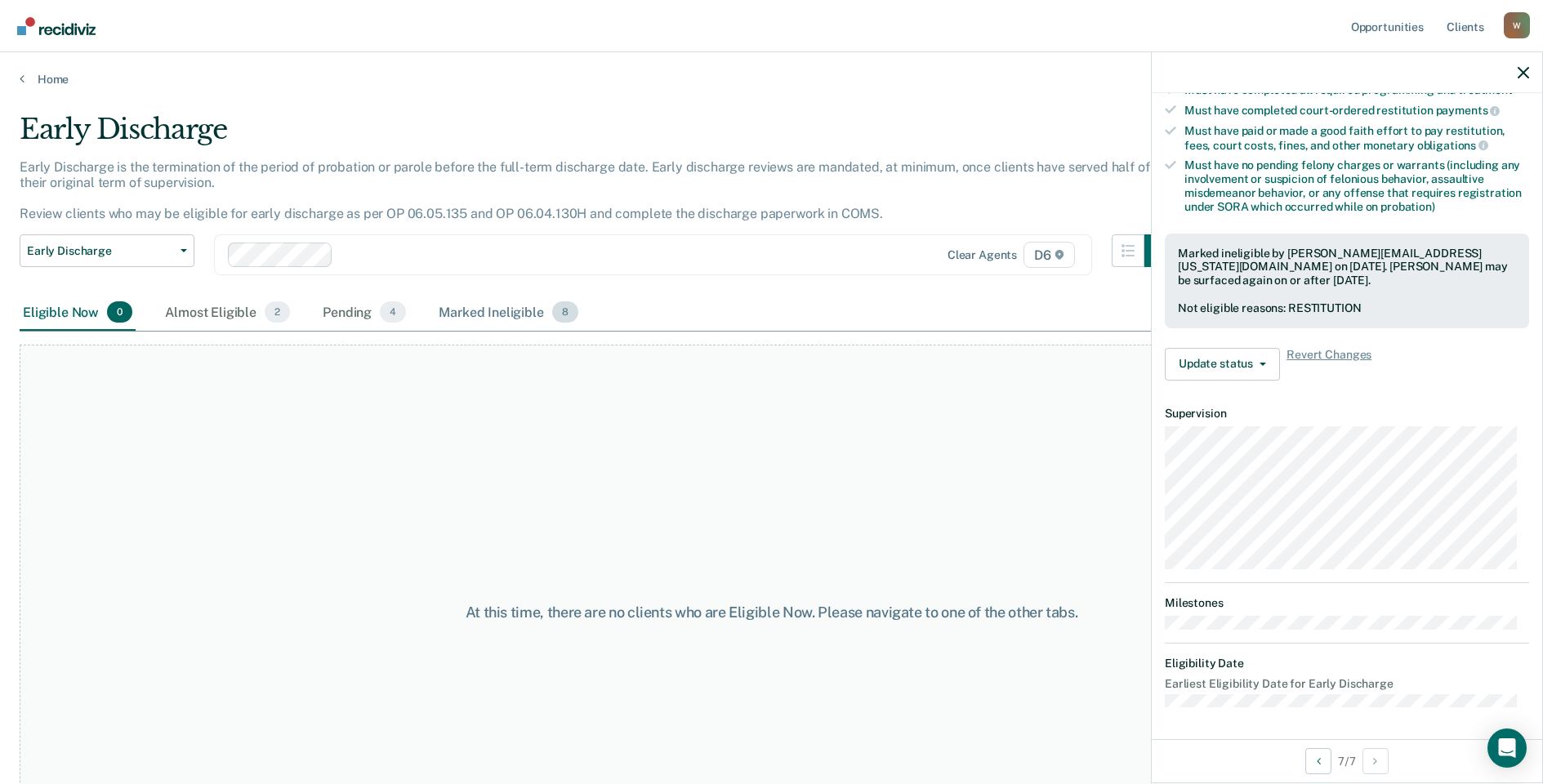
click at [547, 307] on div "Marked Ineligible 8" at bounding box center [509, 312] width 147 height 36
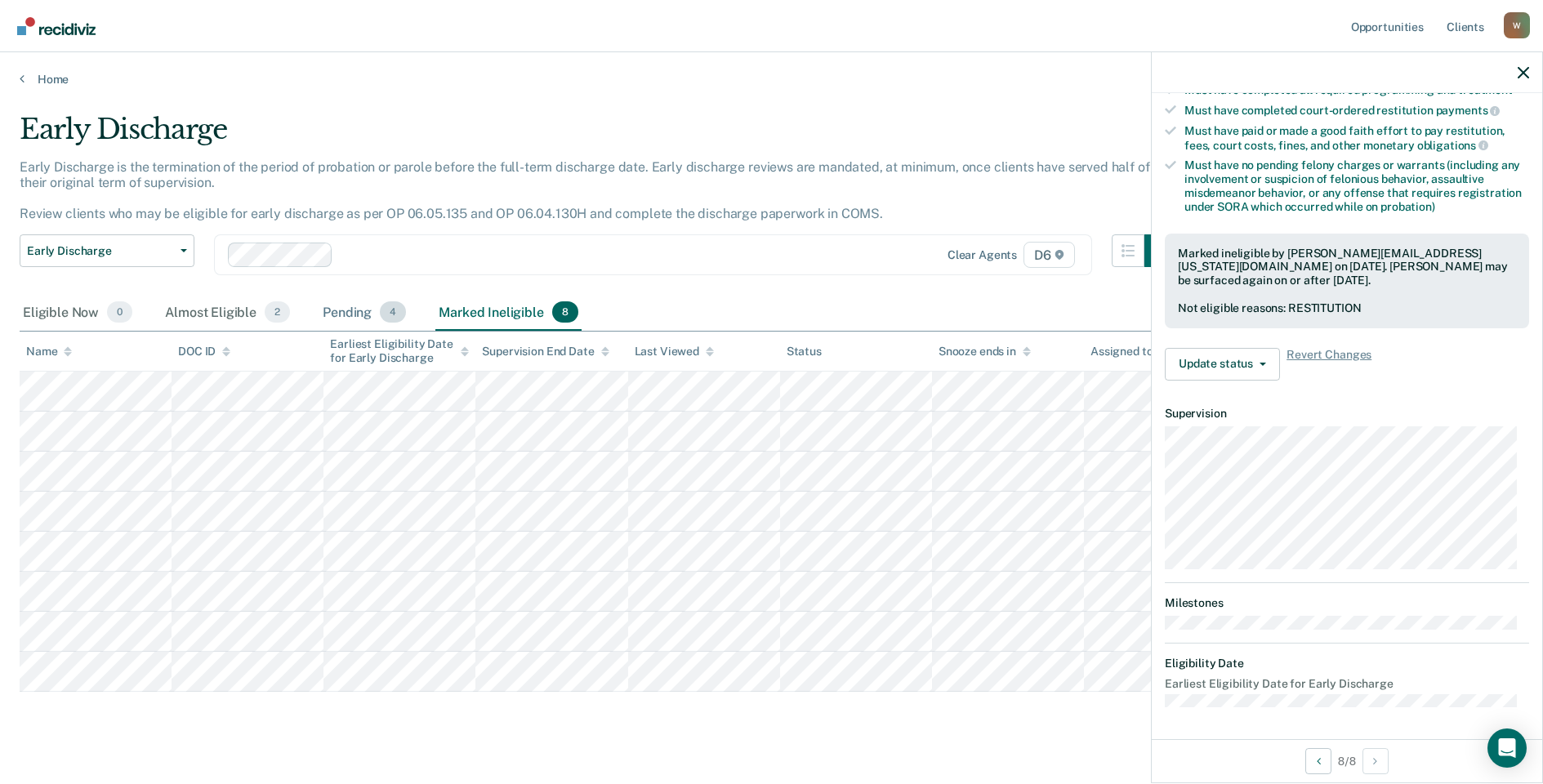
click at [347, 315] on div "Pending 4" at bounding box center [364, 312] width 90 height 36
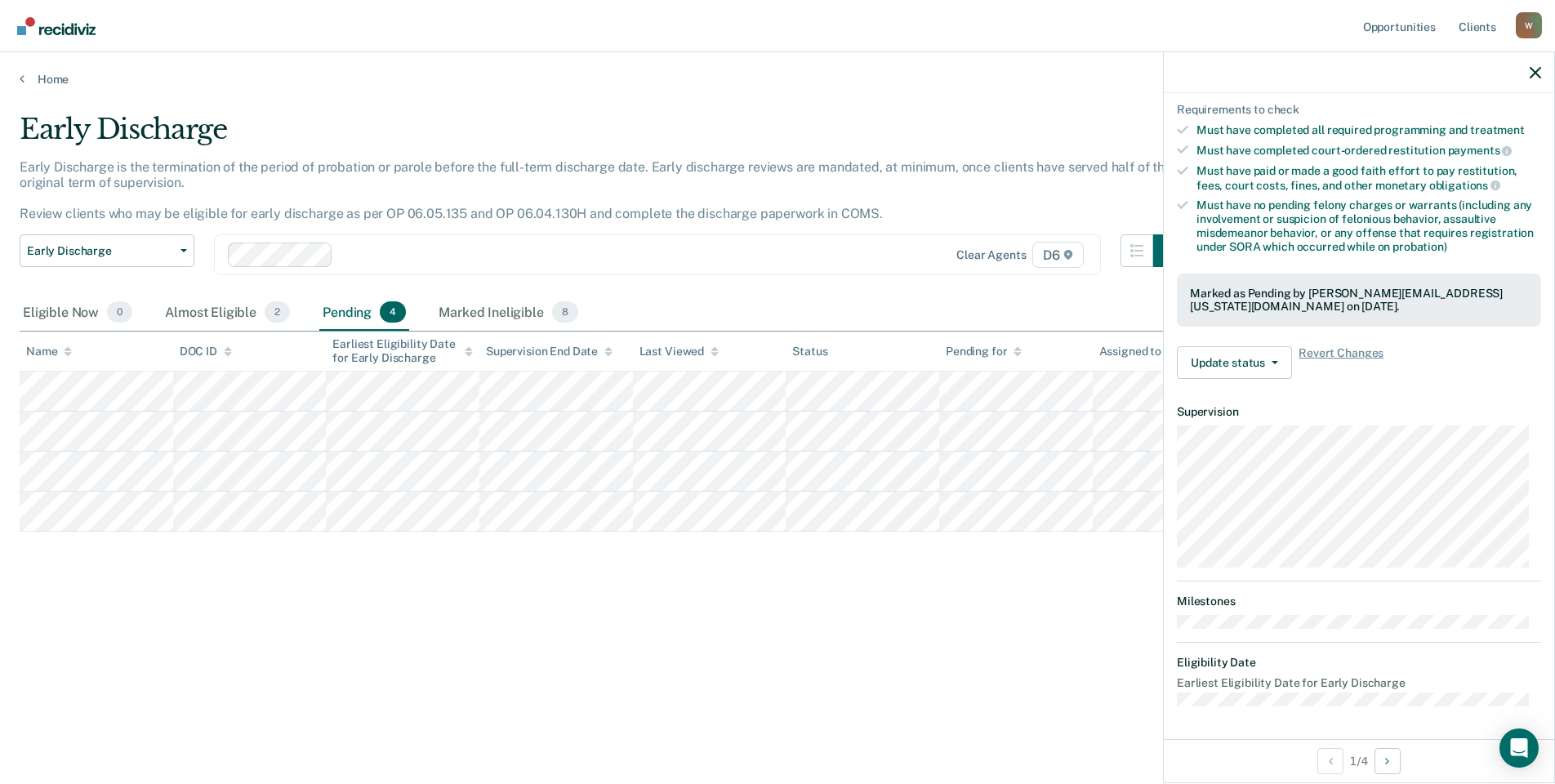
scroll to position [252, 0]
click at [218, 310] on div "Almost Eligible 2" at bounding box center [227, 312] width 132 height 36
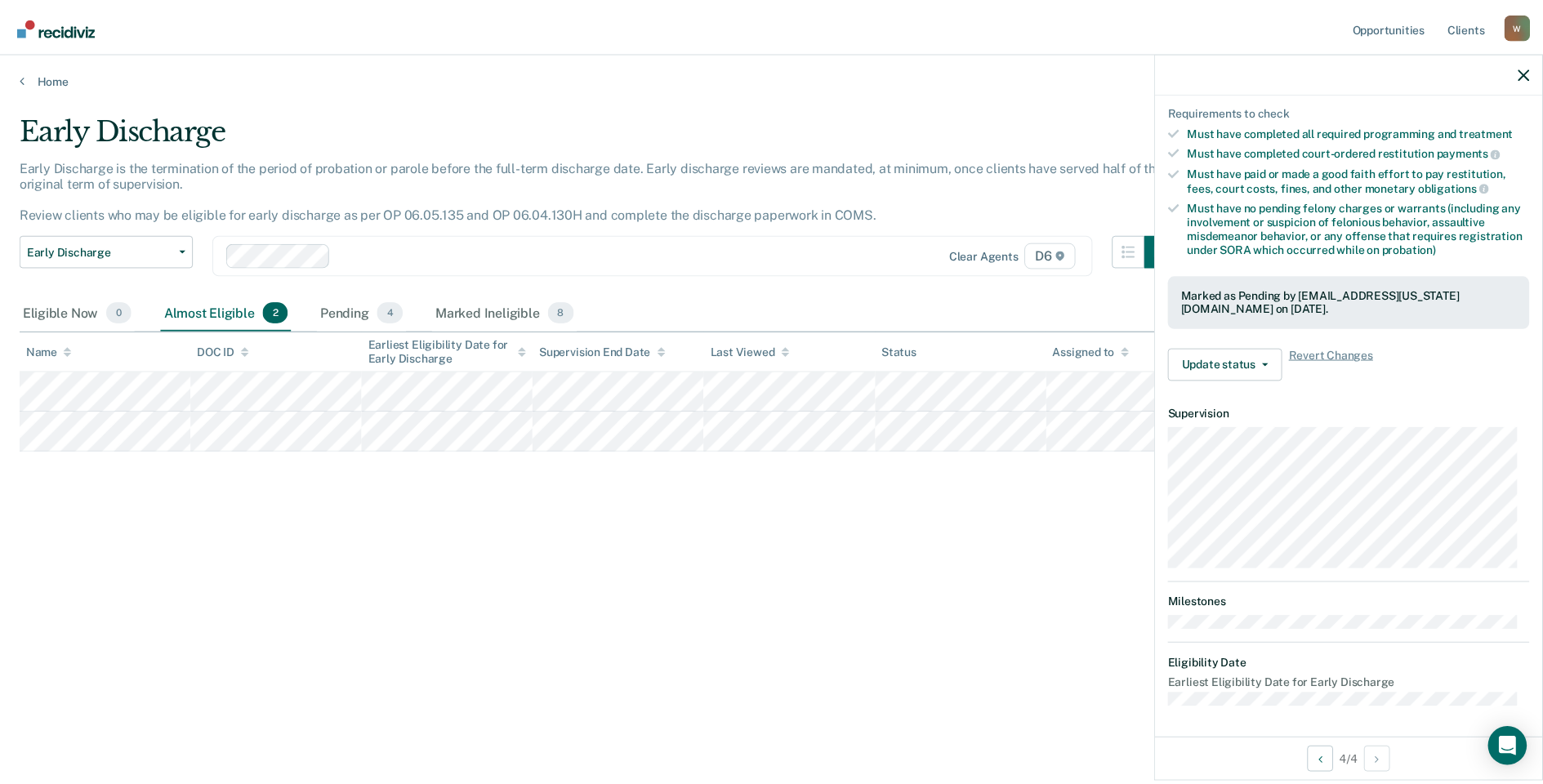
scroll to position [174, 0]
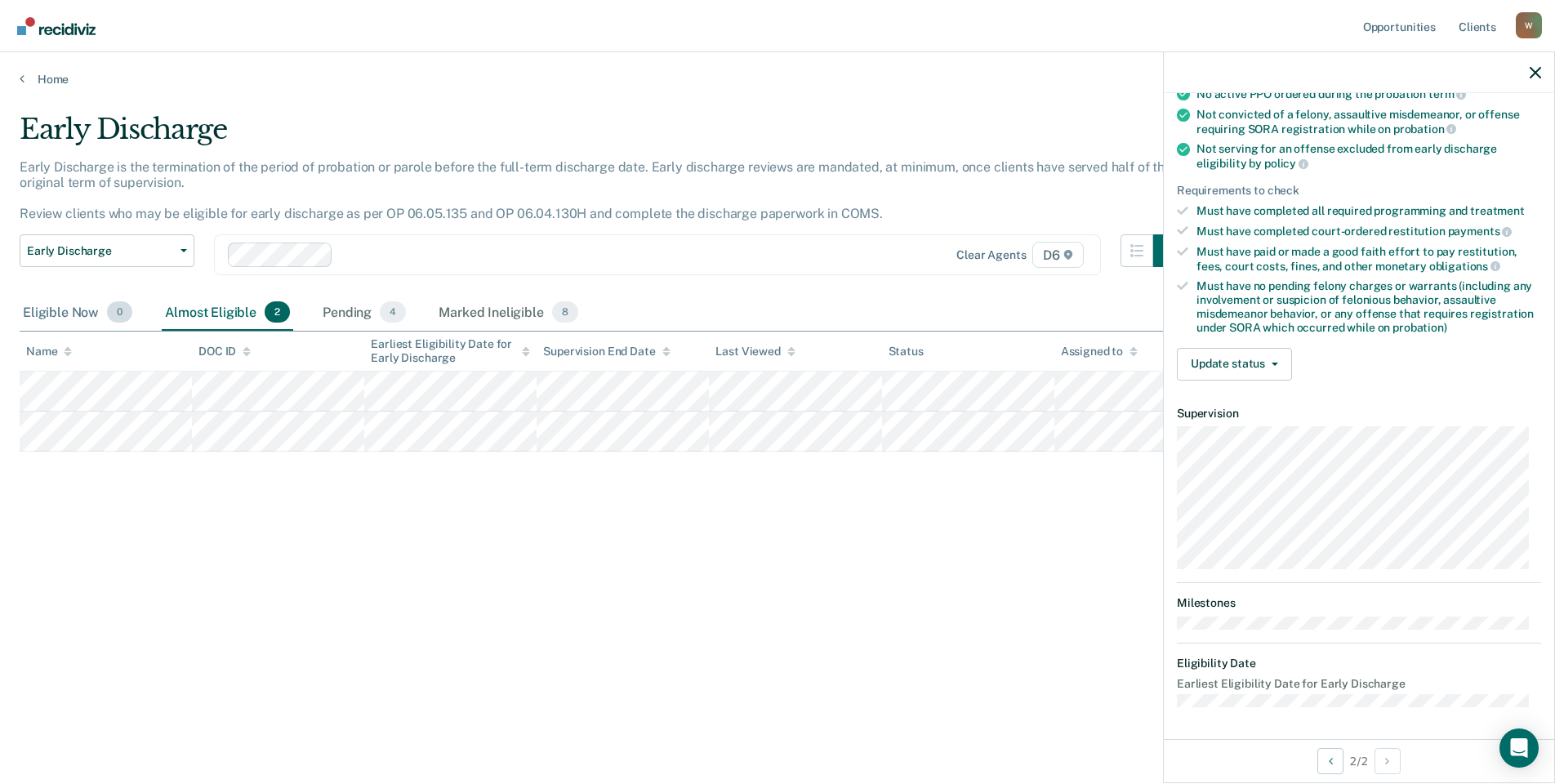
click at [68, 313] on div "Eligible Now 0" at bounding box center [77, 312] width 116 height 36
